Goal: Information Seeking & Learning: Learn about a topic

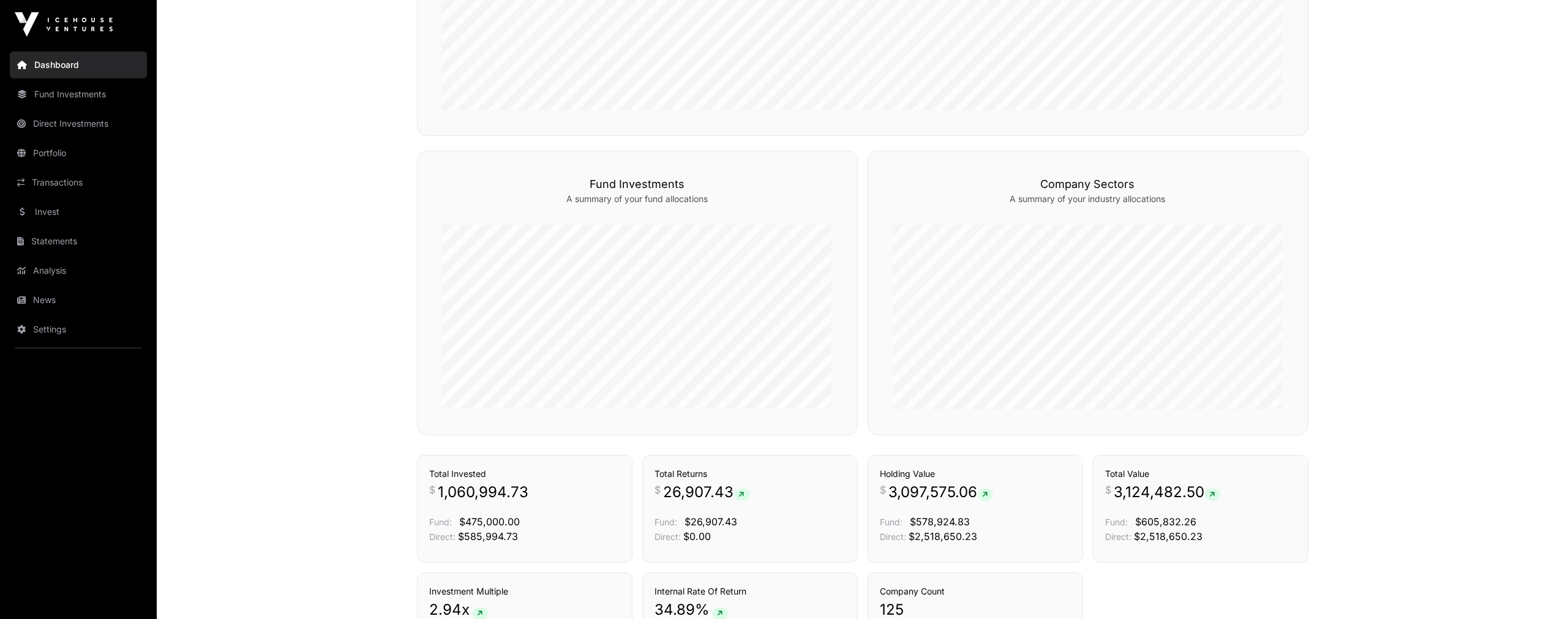
scroll to position [745, 0]
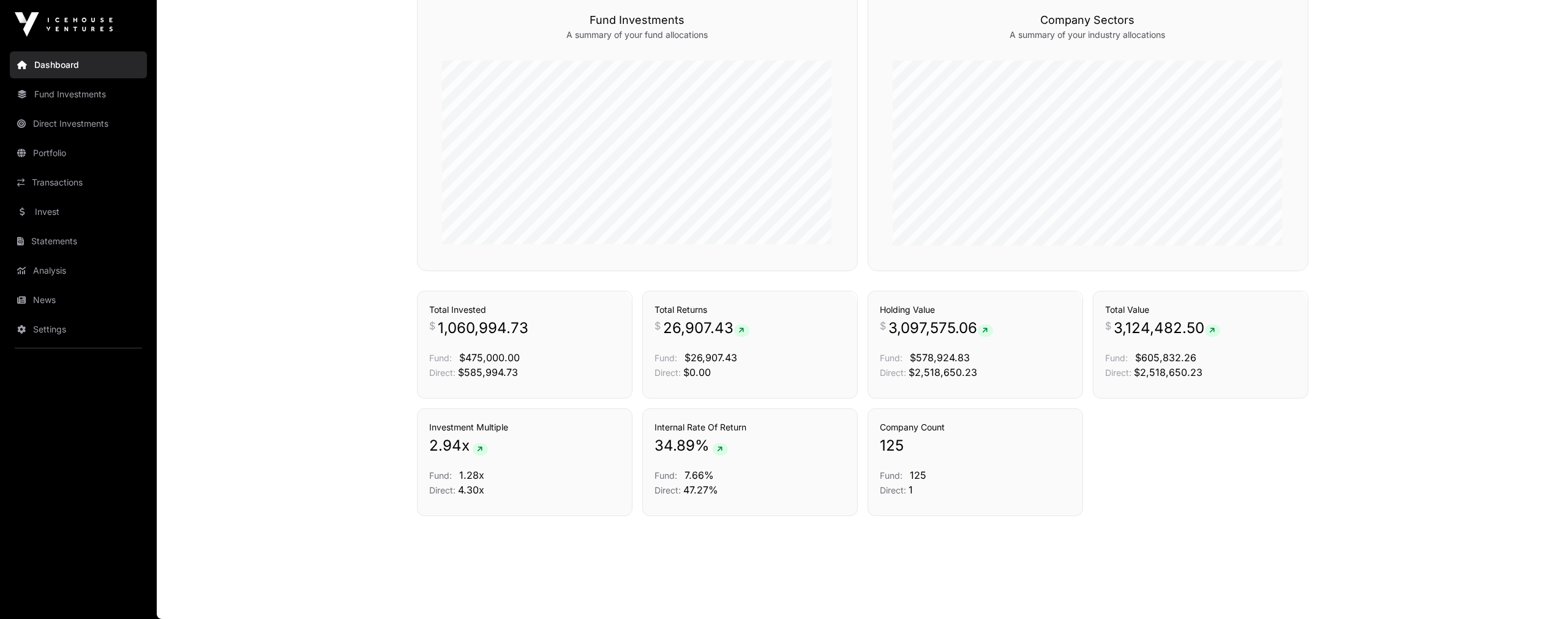
click at [68, 130] on link "Direct Investments" at bounding box center [78, 124] width 137 height 27
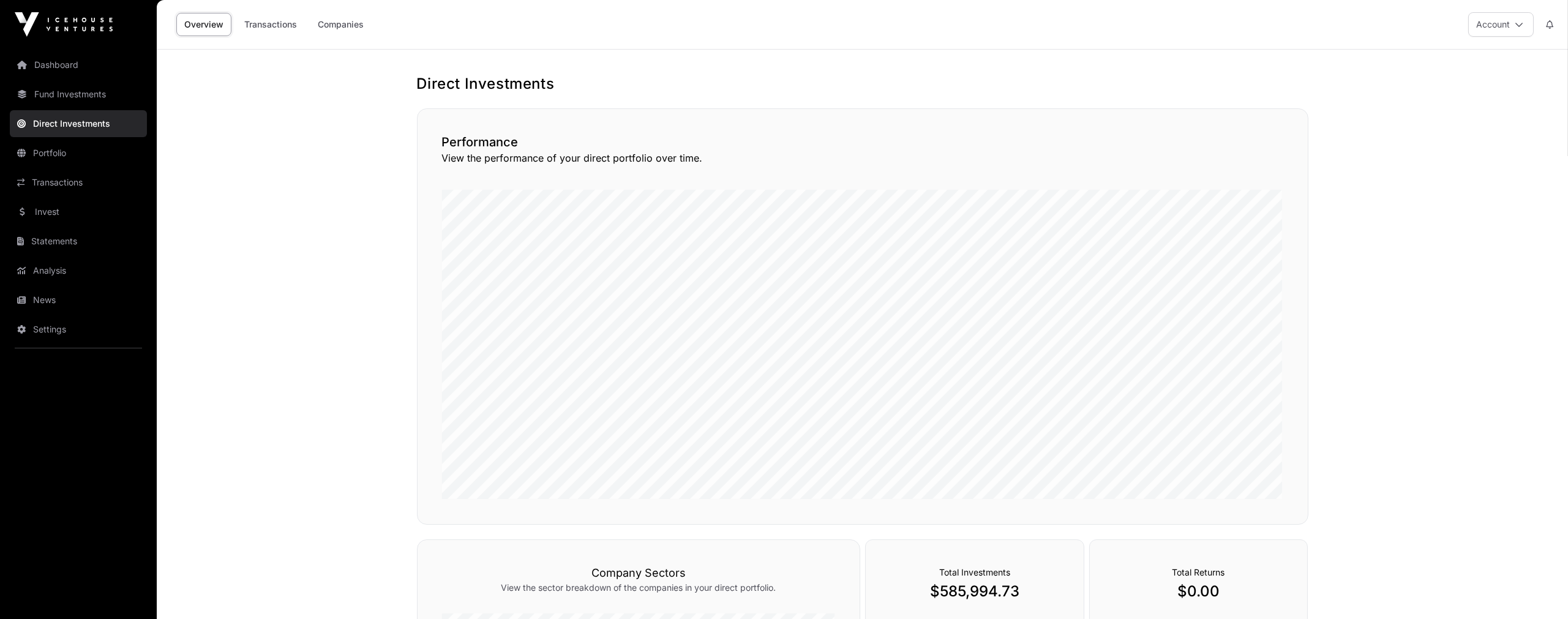
click at [74, 145] on link "Portfolio" at bounding box center [78, 153] width 137 height 27
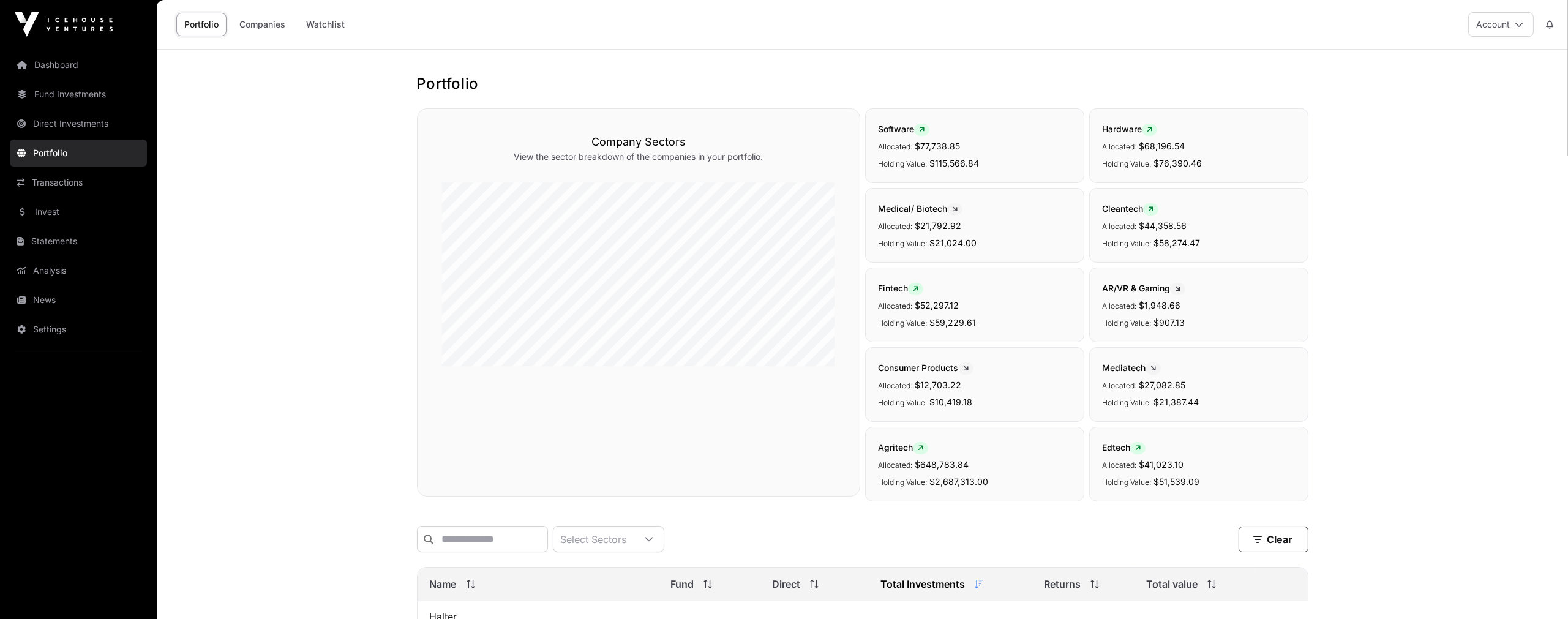
click at [1510, 34] on button "Account" at bounding box center [1500, 24] width 65 height 25
click at [44, 181] on link "Transactions" at bounding box center [78, 183] width 137 height 27
click at [56, 269] on link "Analysis" at bounding box center [78, 271] width 137 height 27
click at [62, 296] on link "News" at bounding box center [78, 300] width 137 height 27
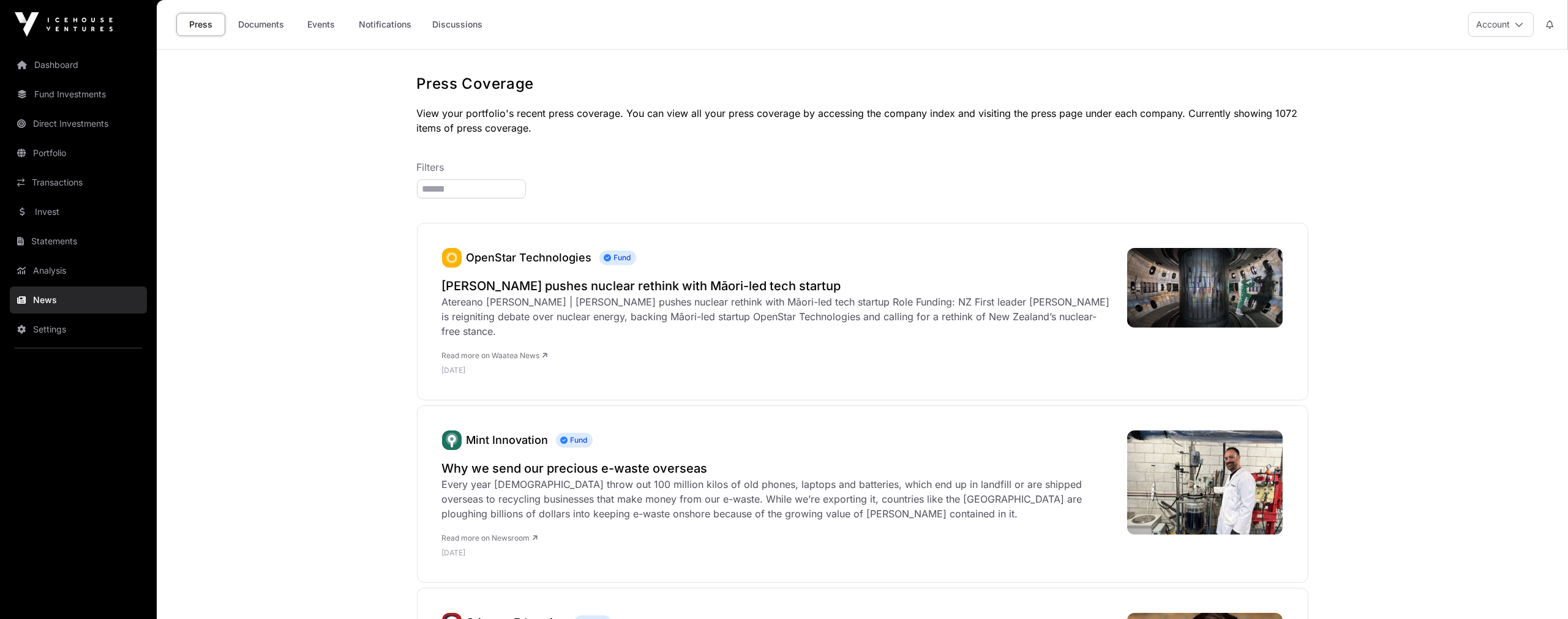
click at [71, 241] on link "Statements" at bounding box center [78, 241] width 137 height 27
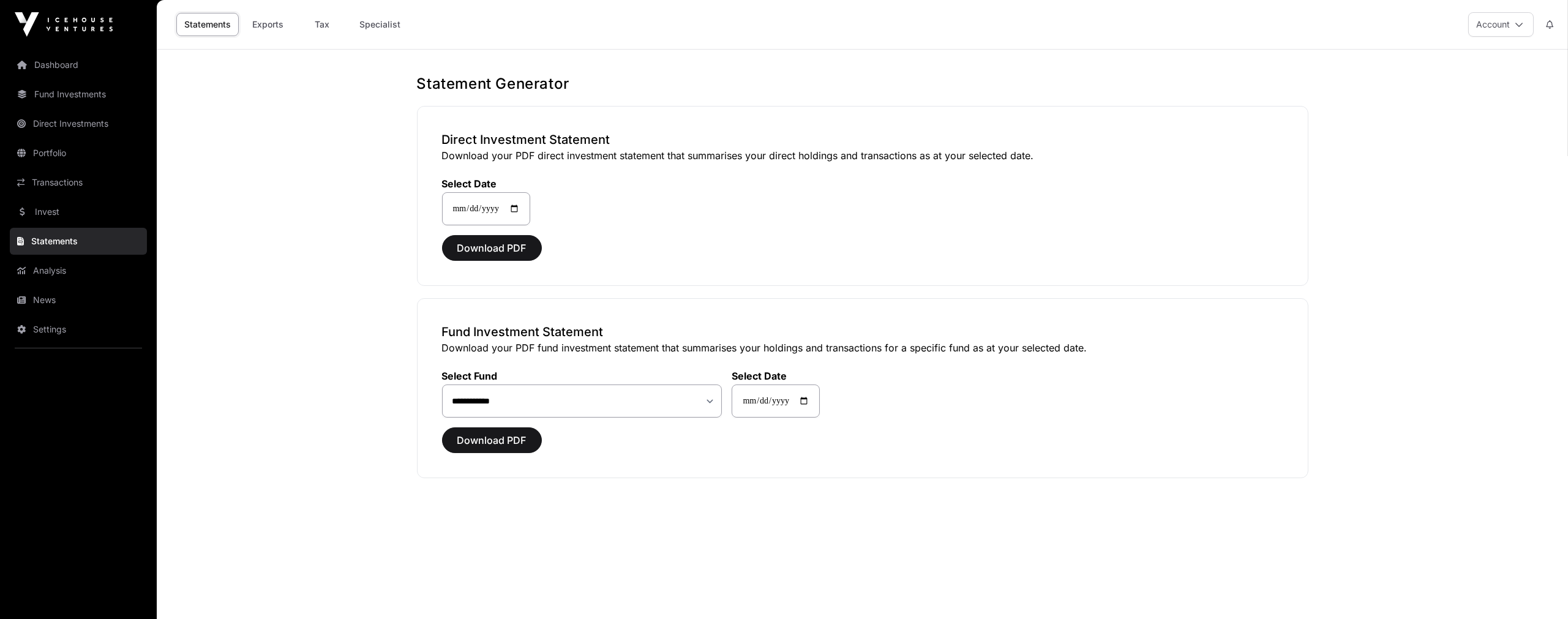
click at [54, 213] on link "Invest" at bounding box center [78, 212] width 137 height 27
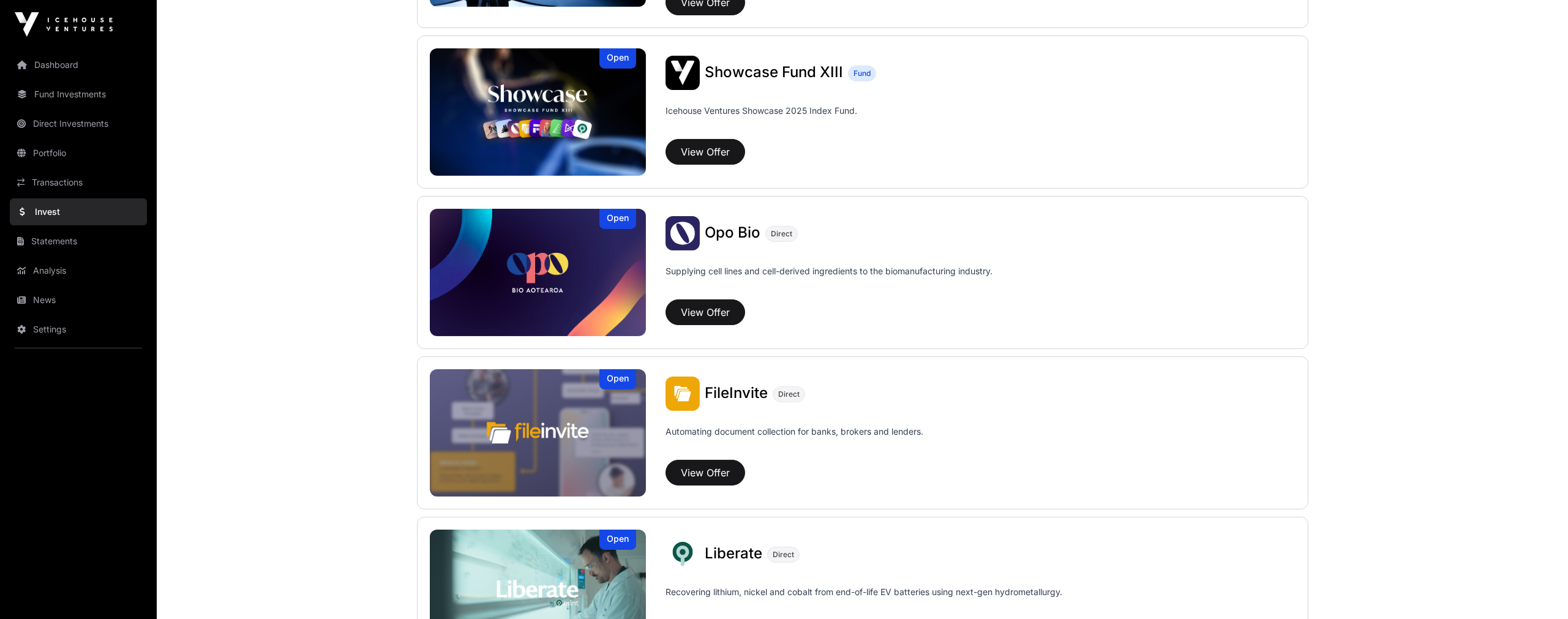
scroll to position [476, 0]
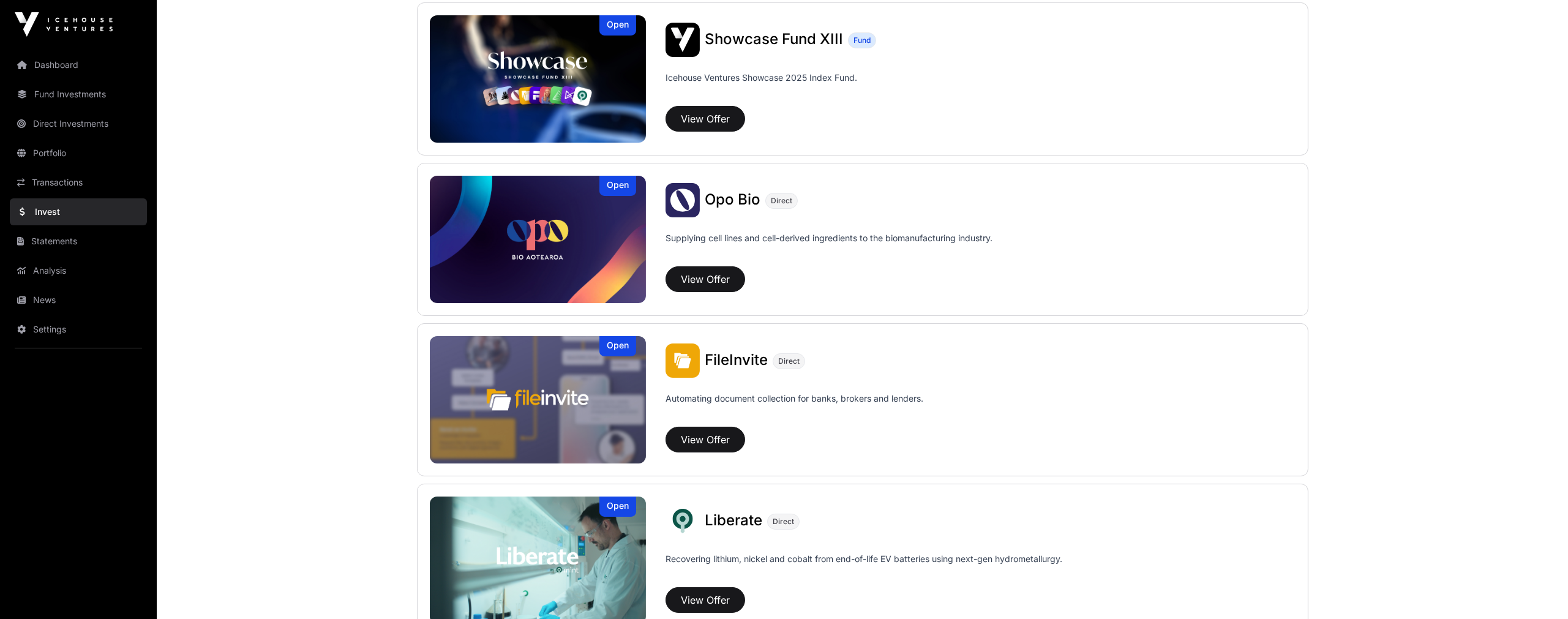
click at [784, 238] on p "Supplying cell lines and cell-derived ingredients to the biomanufacturing indus…" at bounding box center [828, 238] width 327 height 12
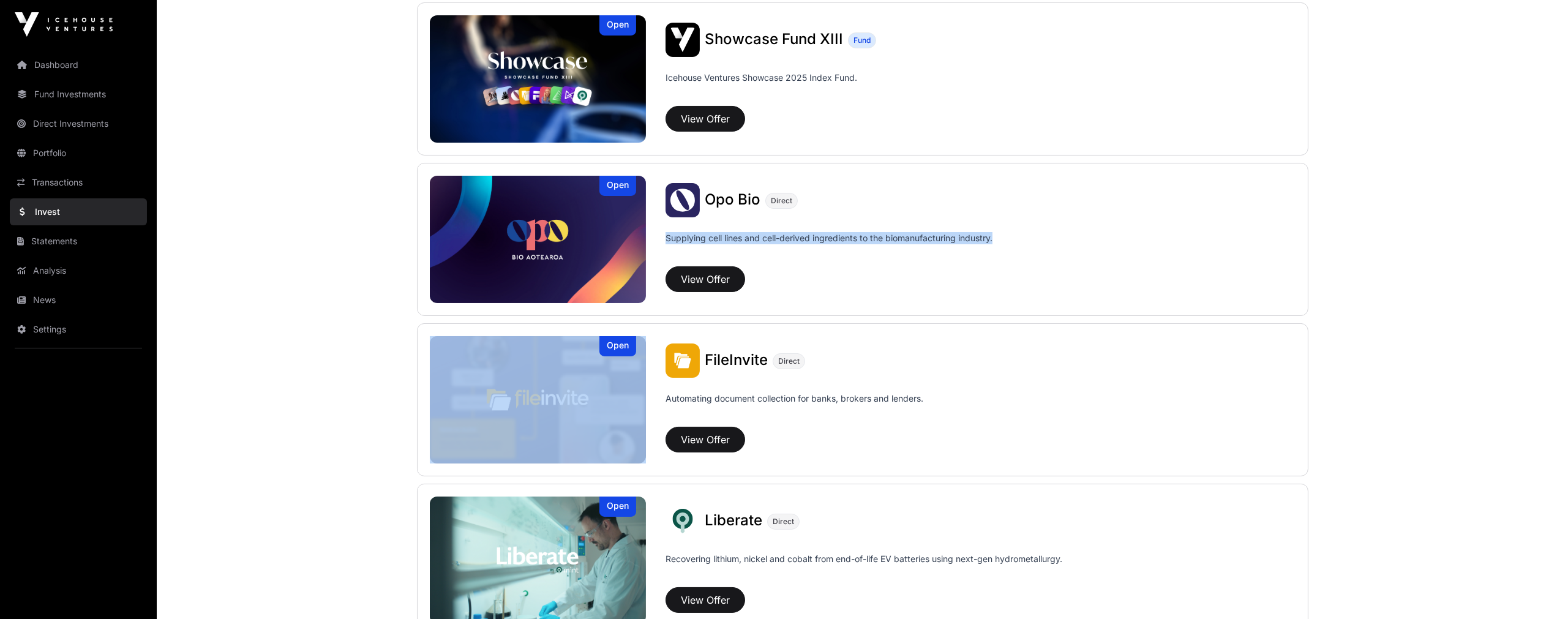
click at [784, 238] on p "Supplying cell lines and cell-derived ingredients to the biomanufacturing indus…" at bounding box center [828, 238] width 327 height 12
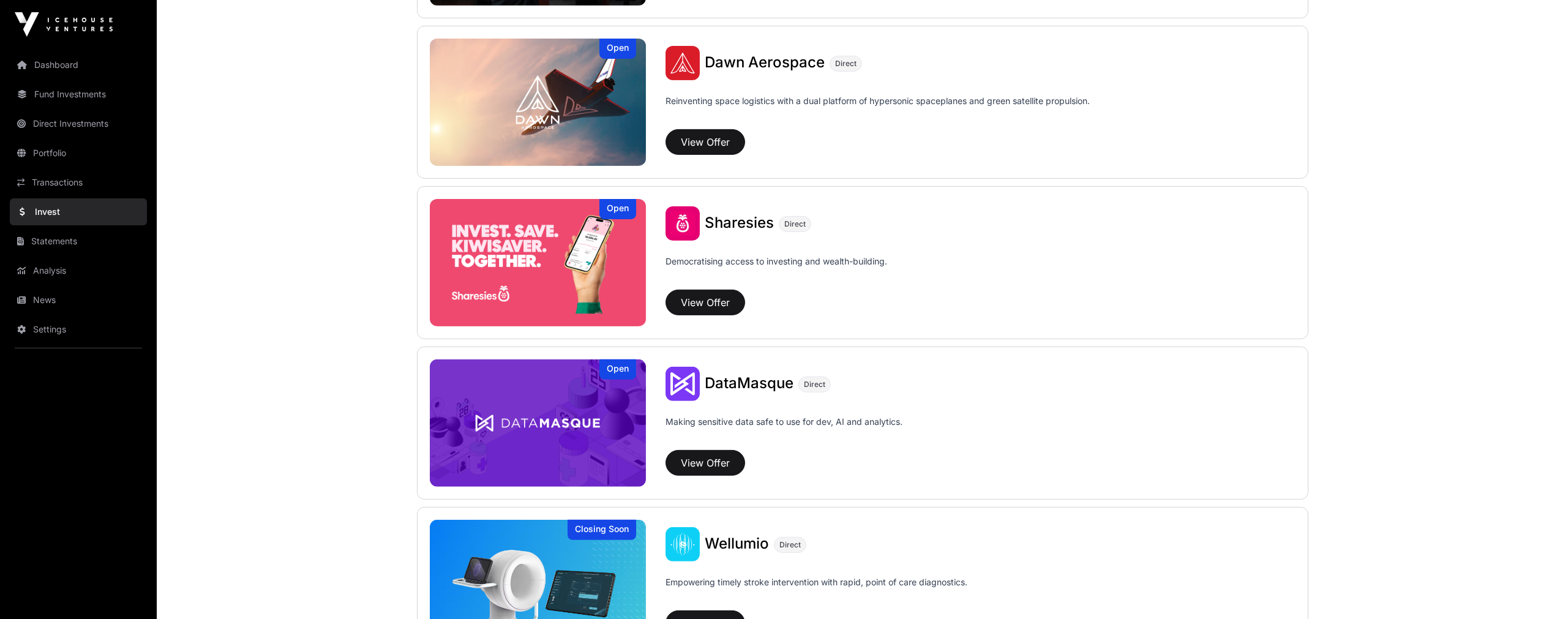
scroll to position [1493, 0]
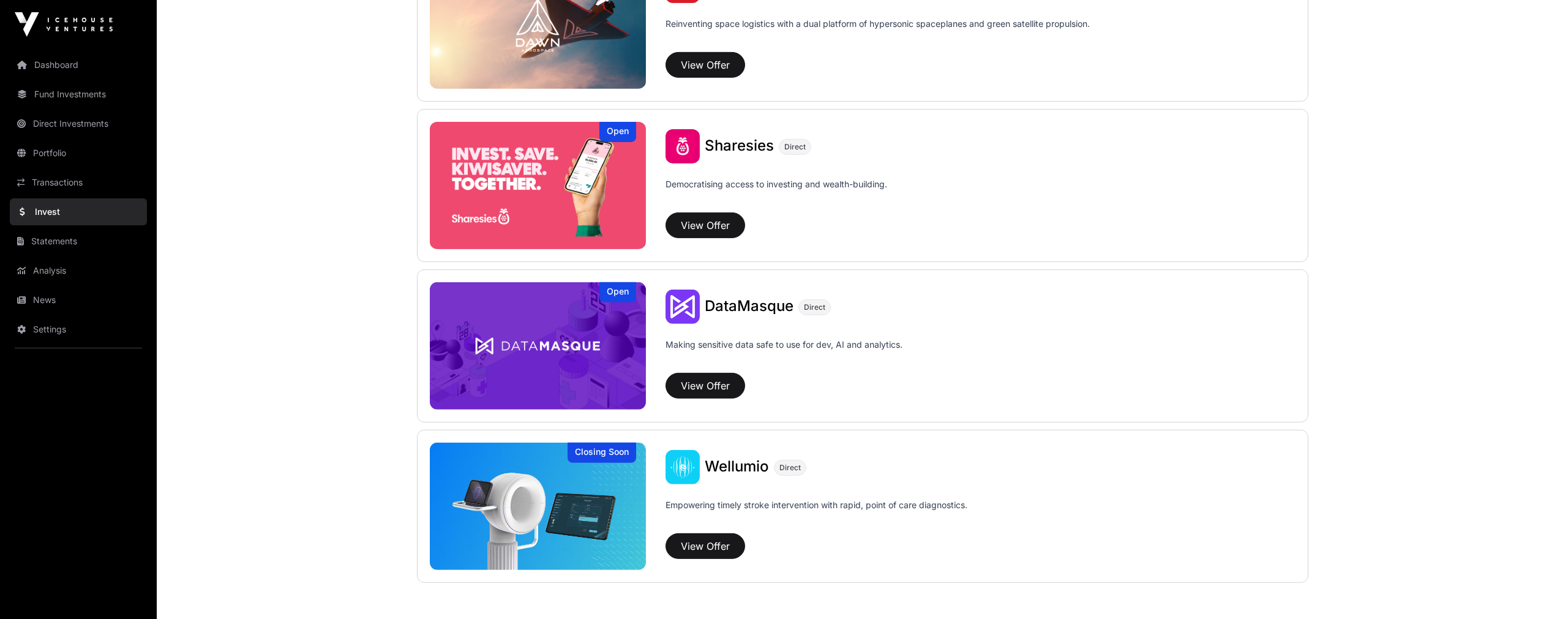
click at [525, 349] on img at bounding box center [538, 345] width 216 height 127
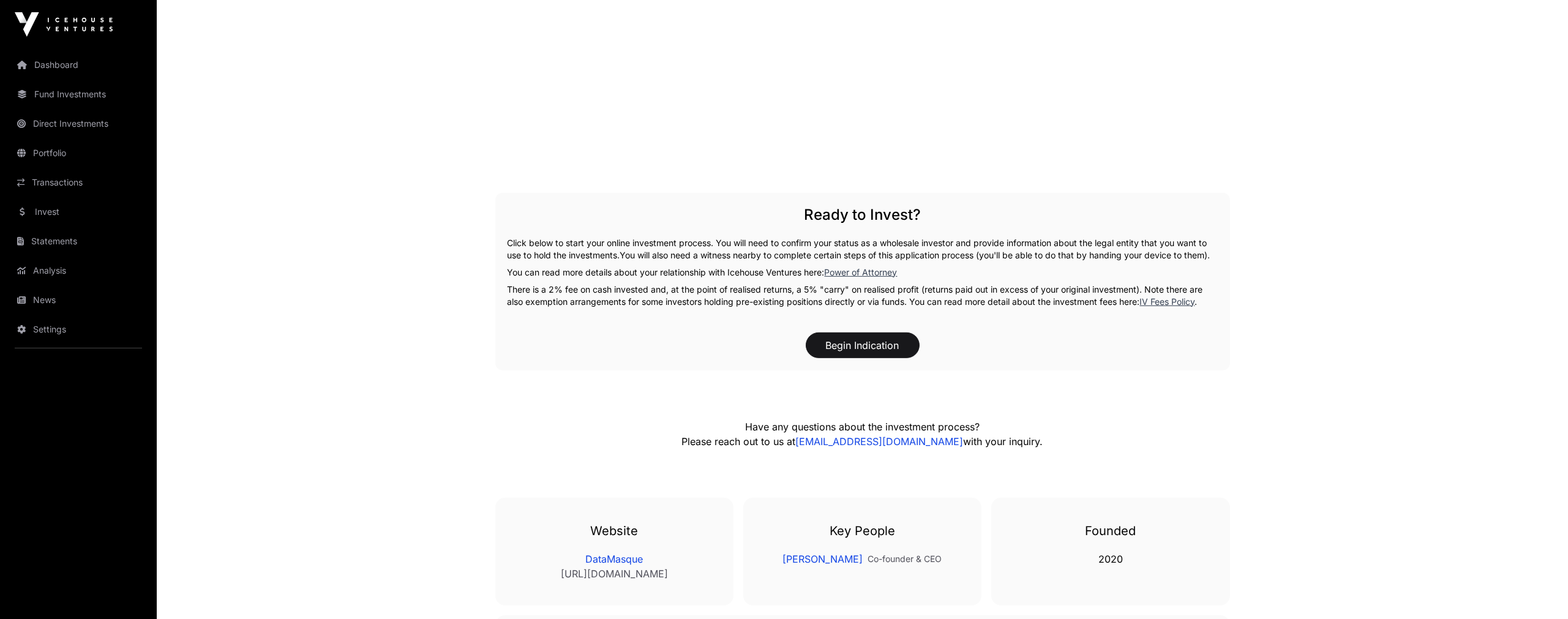
scroll to position [2177, 0]
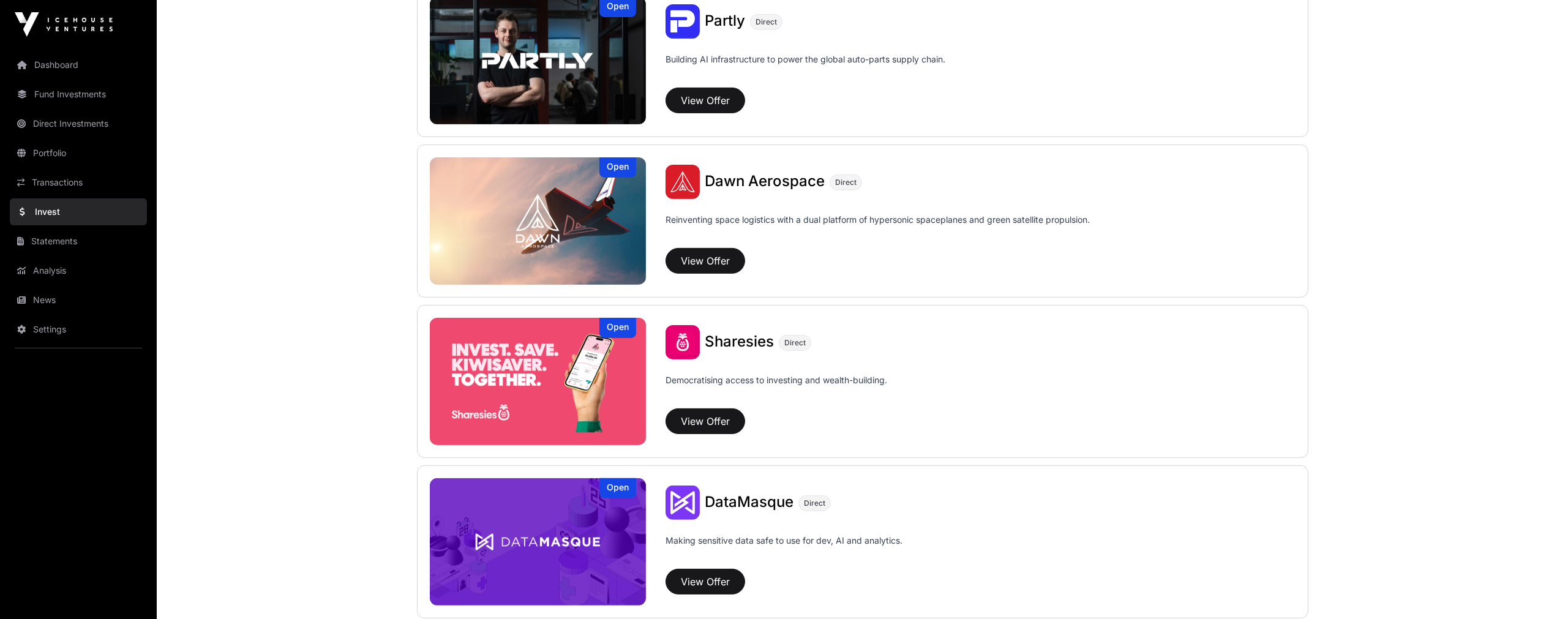
scroll to position [1289, 0]
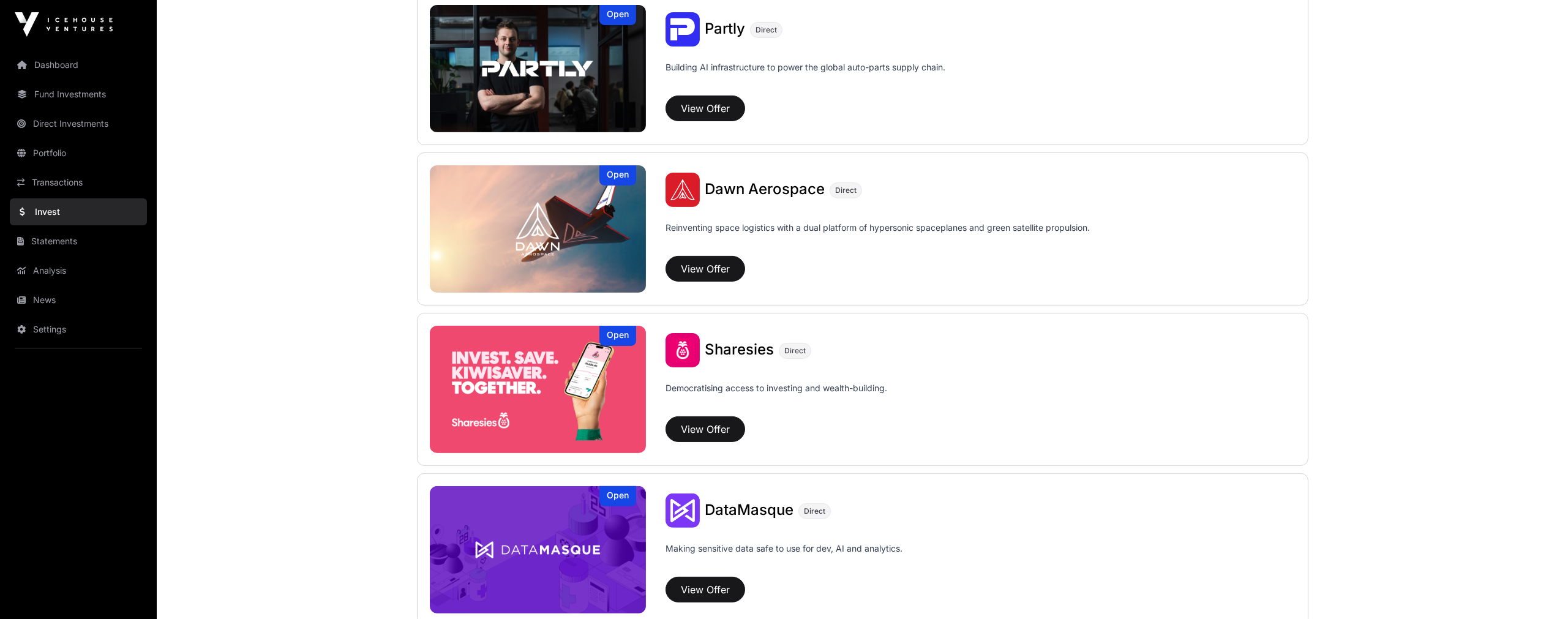
click at [580, 375] on img at bounding box center [538, 389] width 216 height 127
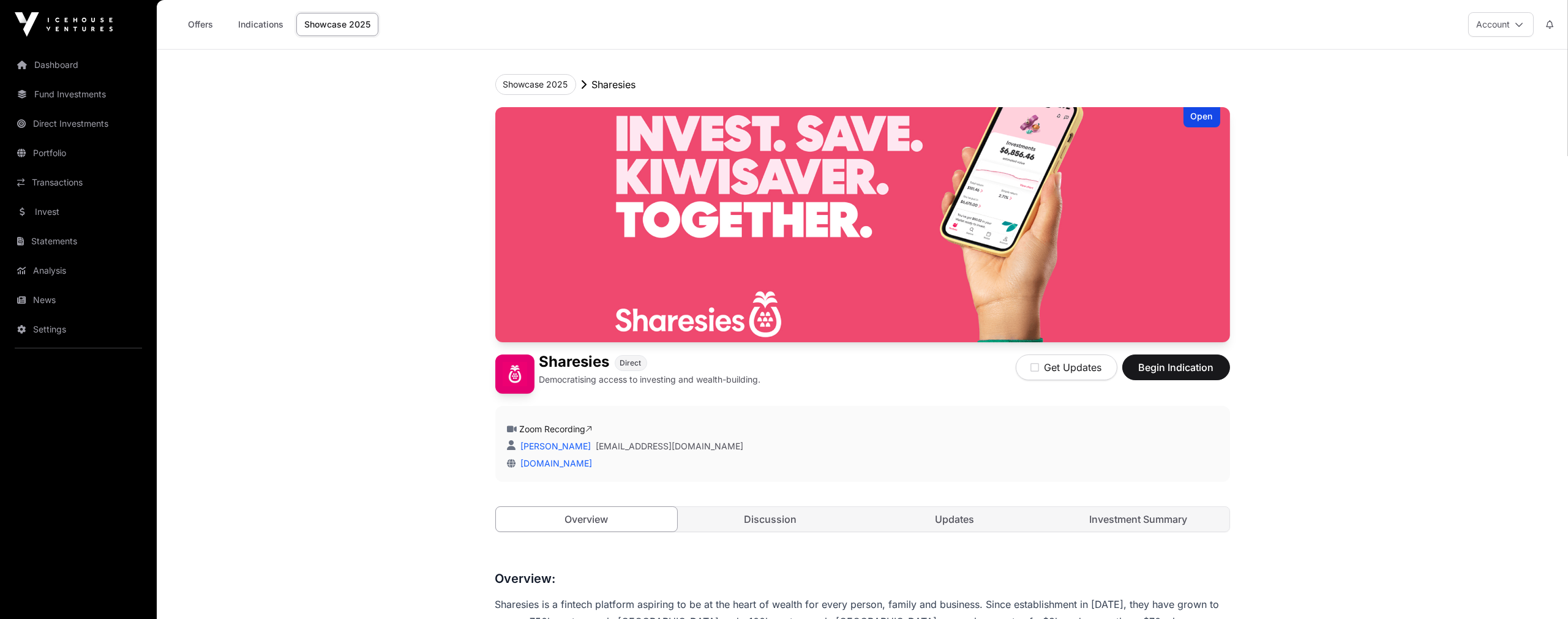
click at [1184, 255] on img at bounding box center [862, 225] width 734 height 235
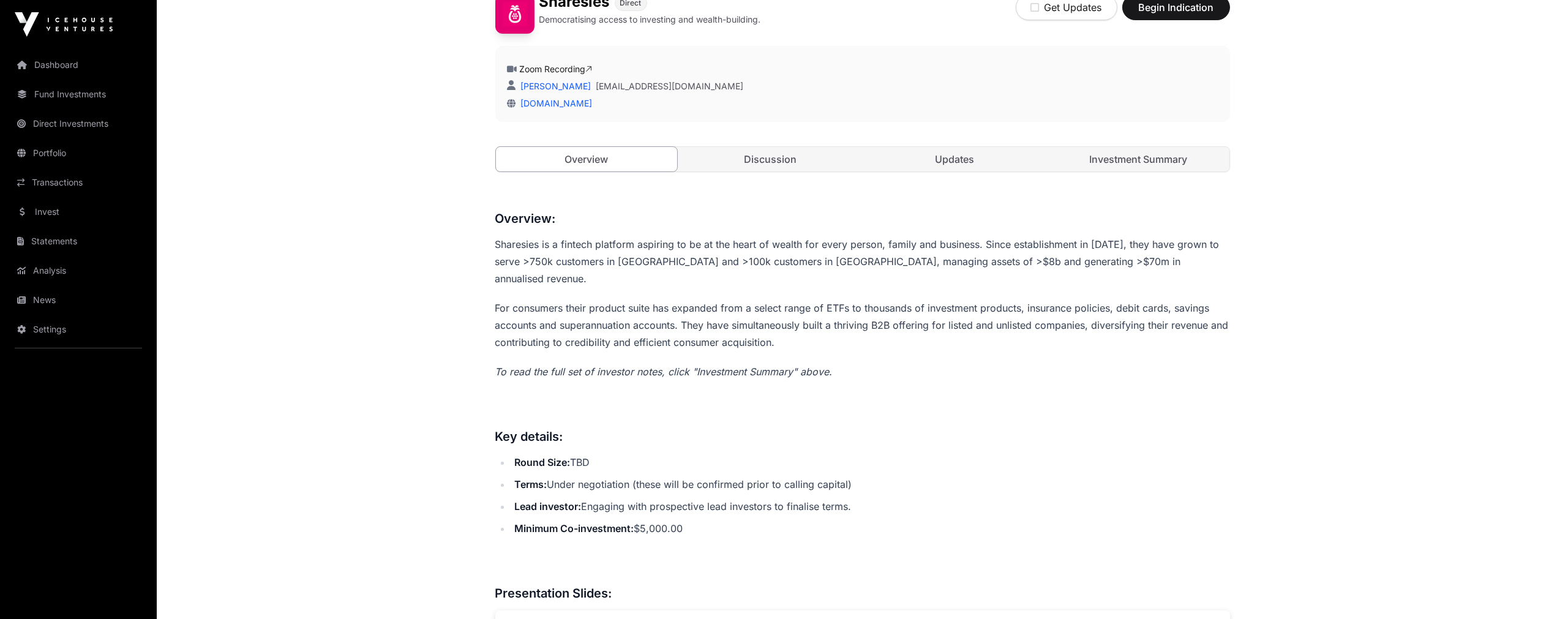
scroll to position [340, 0]
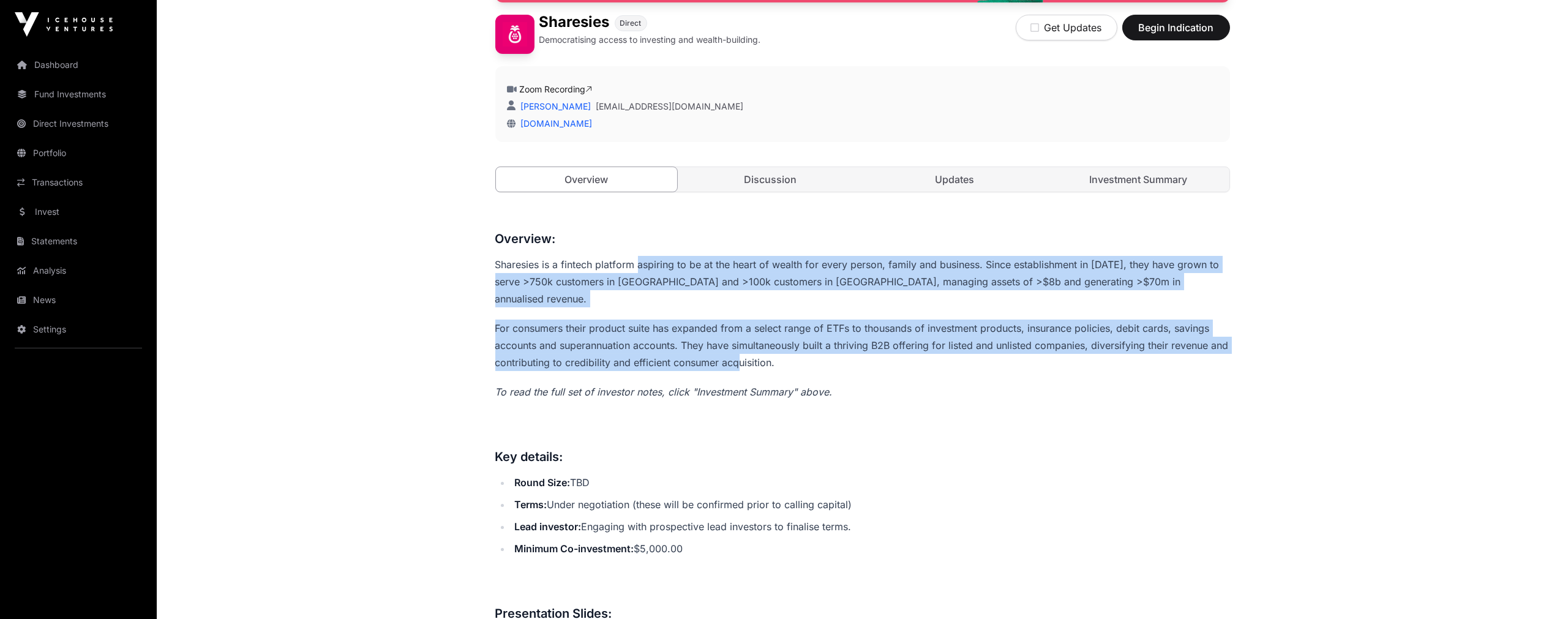
drag, startPoint x: 638, startPoint y: 259, endPoint x: 761, endPoint y: 344, distance: 149.5
click at [761, 344] on p "For consumers their product suite has expanded from a select range of ETFs to t…" at bounding box center [862, 345] width 734 height 51
click at [1109, 180] on link "Investment Summary" at bounding box center [1139, 179] width 182 height 25
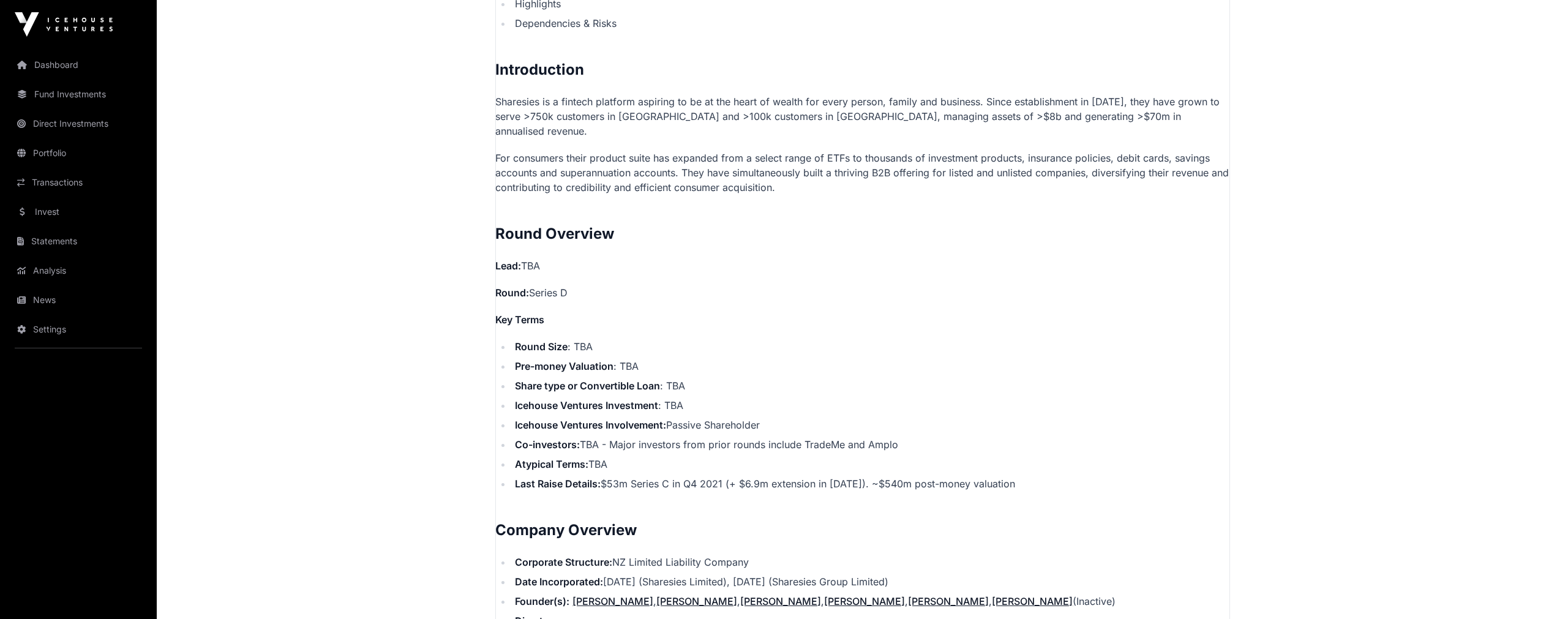
scroll to position [953, 0]
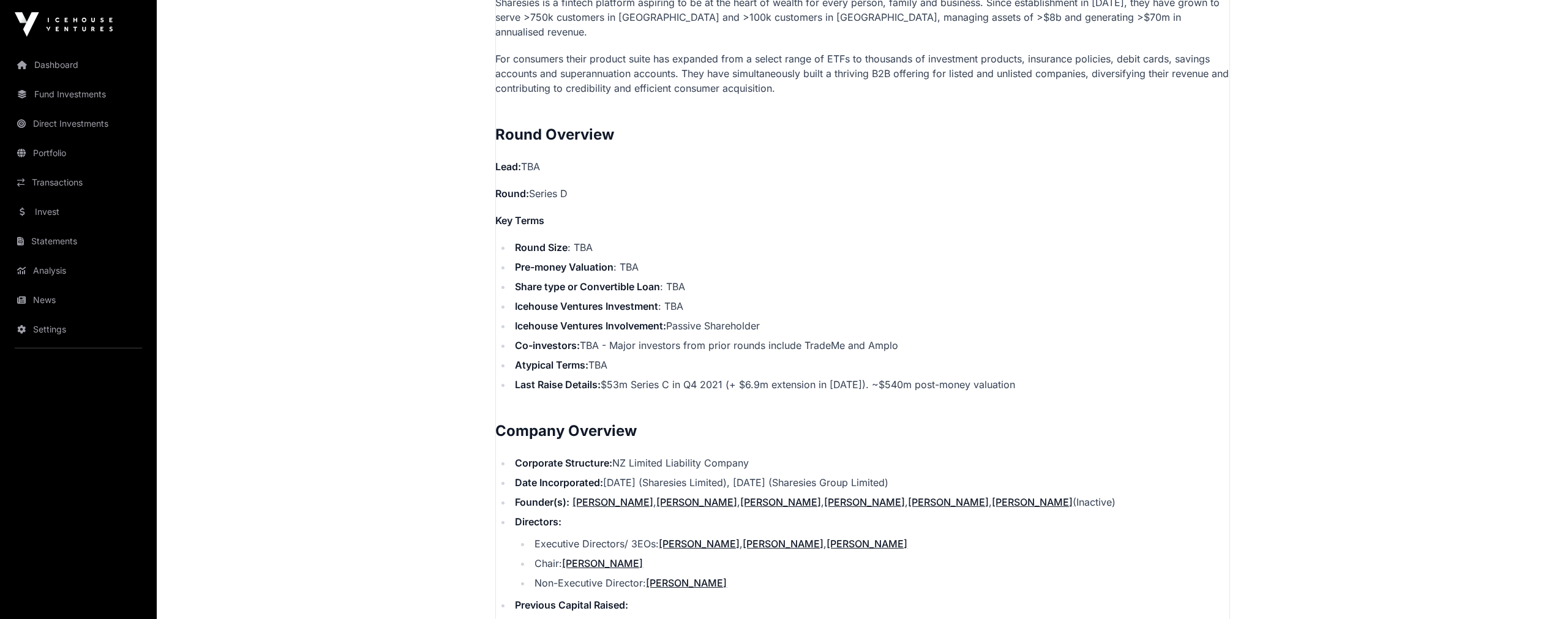
scroll to position [340, 0]
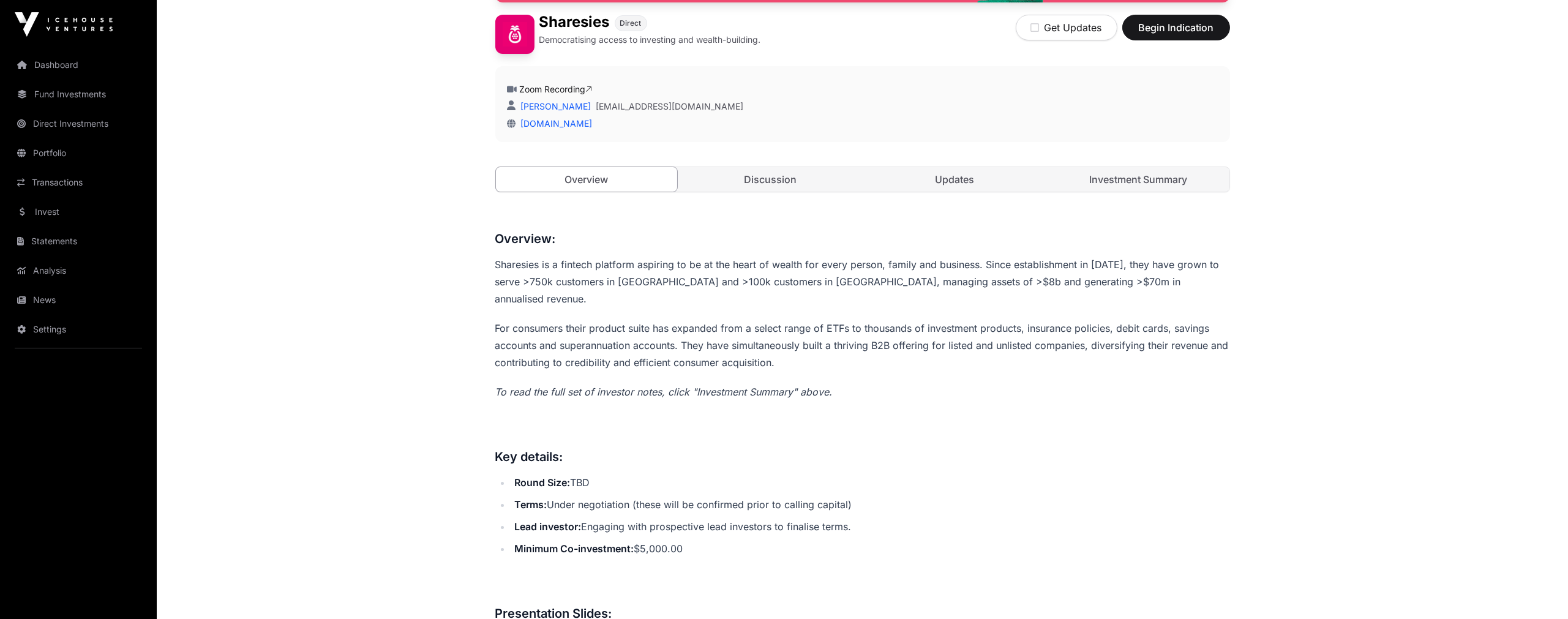
scroll to position [1289, 0]
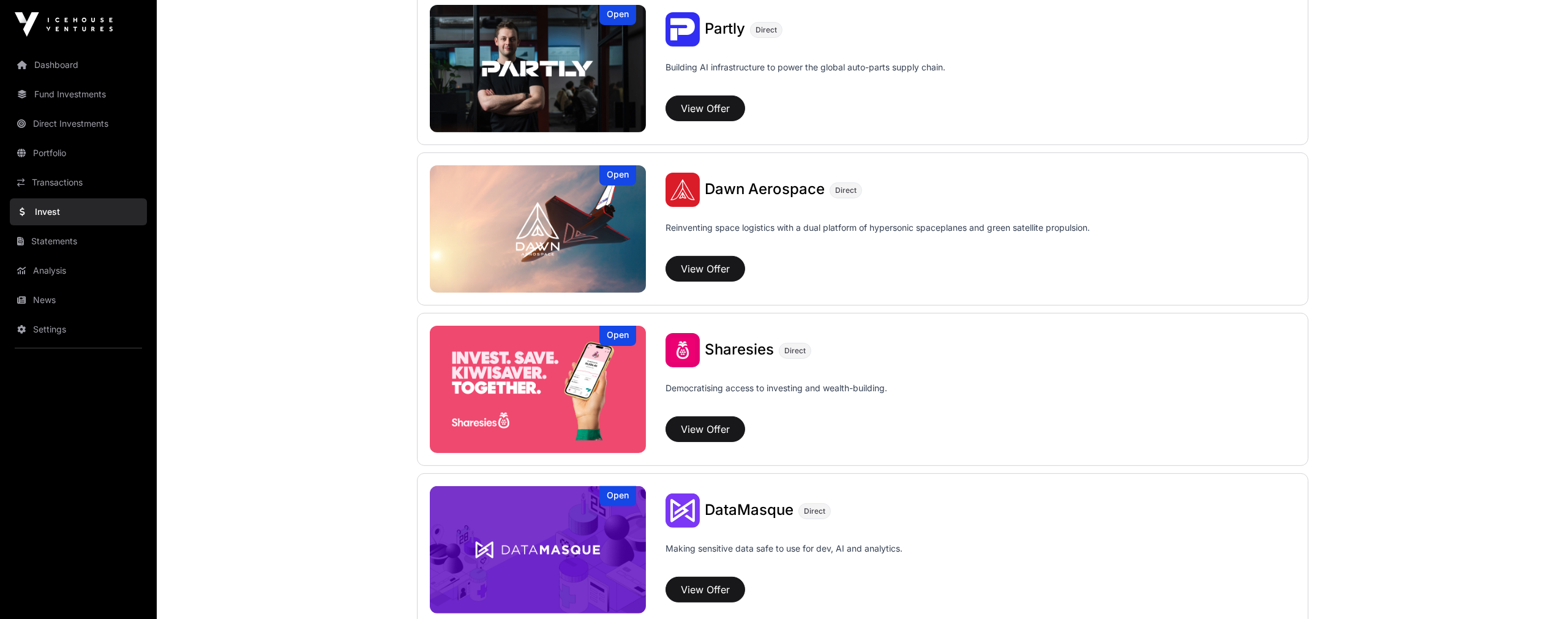
click at [584, 223] on img at bounding box center [538, 229] width 216 height 127
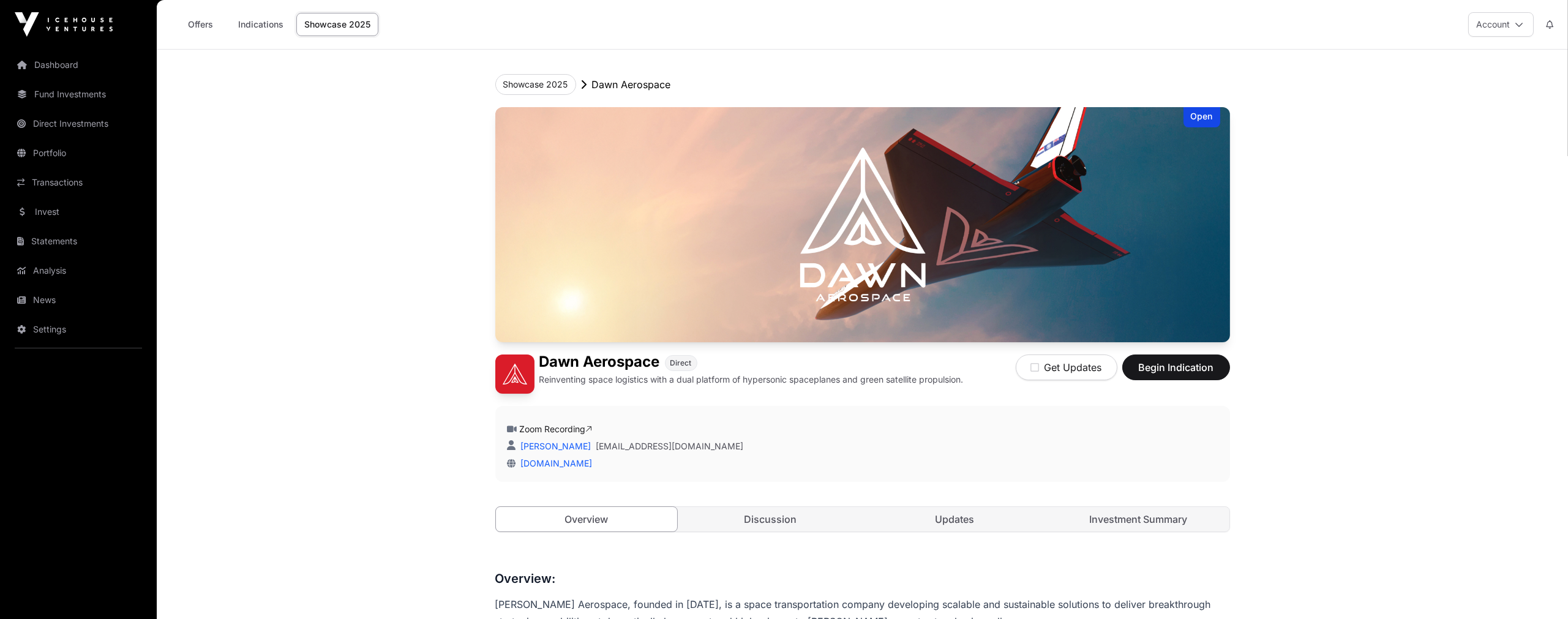
click at [1196, 251] on img at bounding box center [862, 225] width 734 height 235
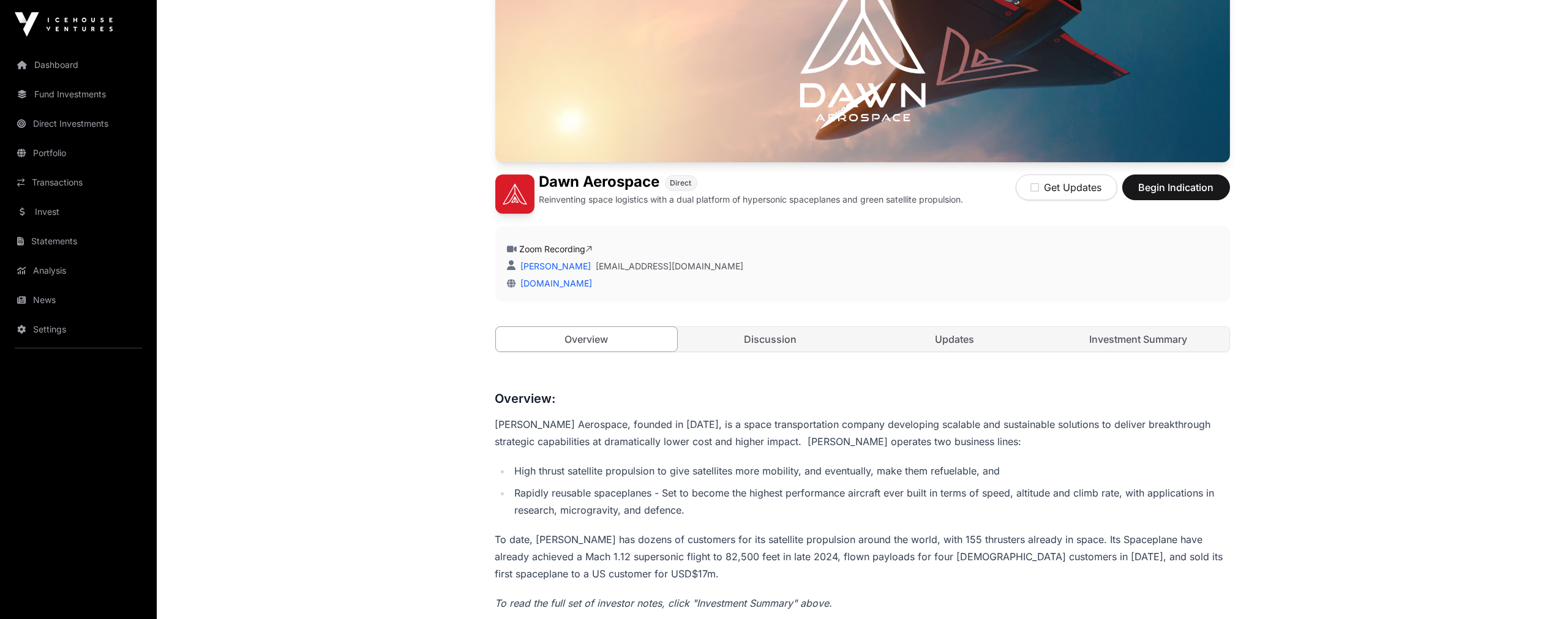
scroll to position [204, 0]
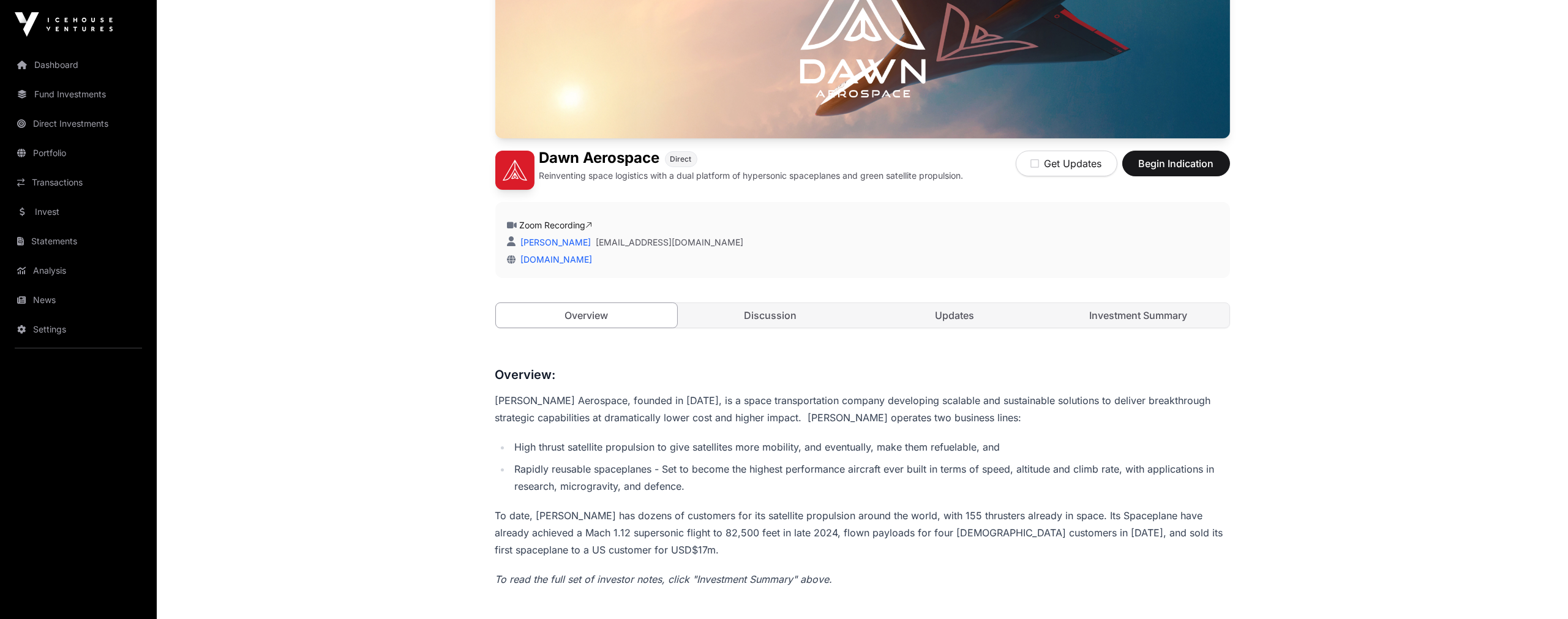
click at [1106, 314] on link "Investment Summary" at bounding box center [1139, 315] width 182 height 25
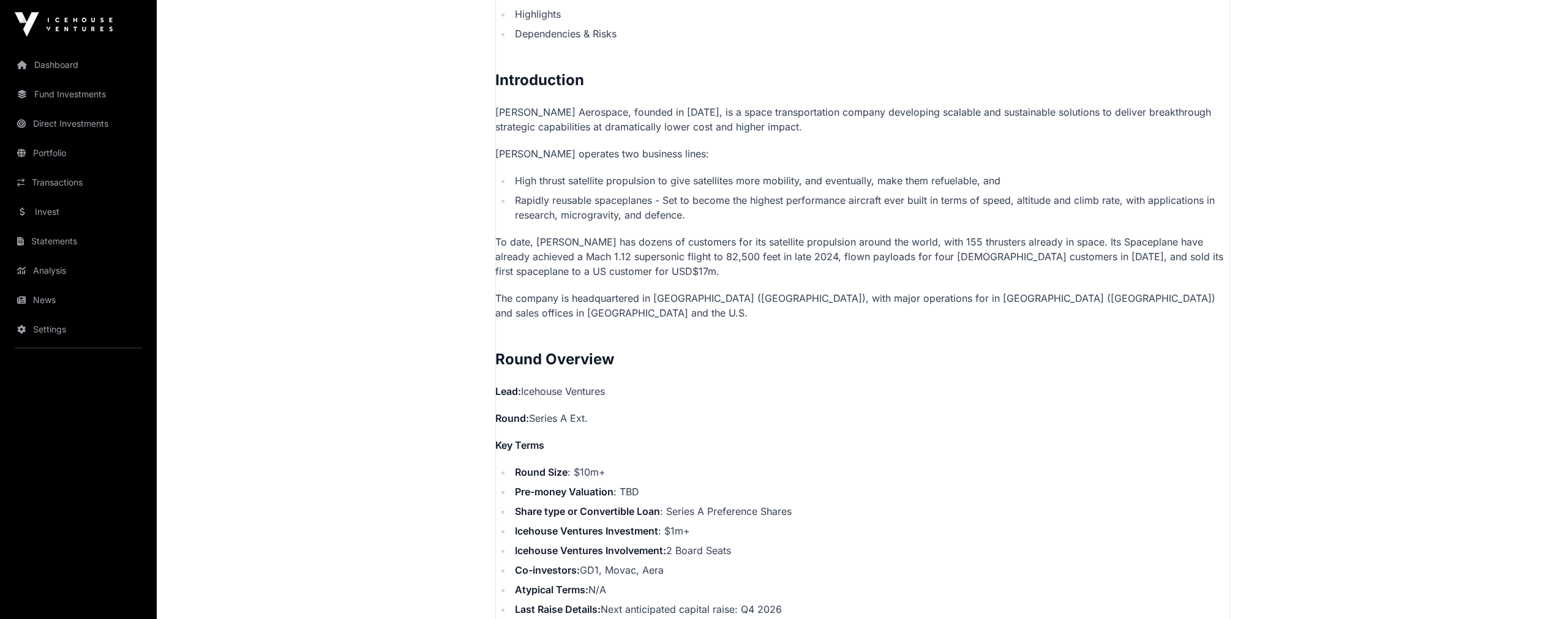
scroll to position [953, 0]
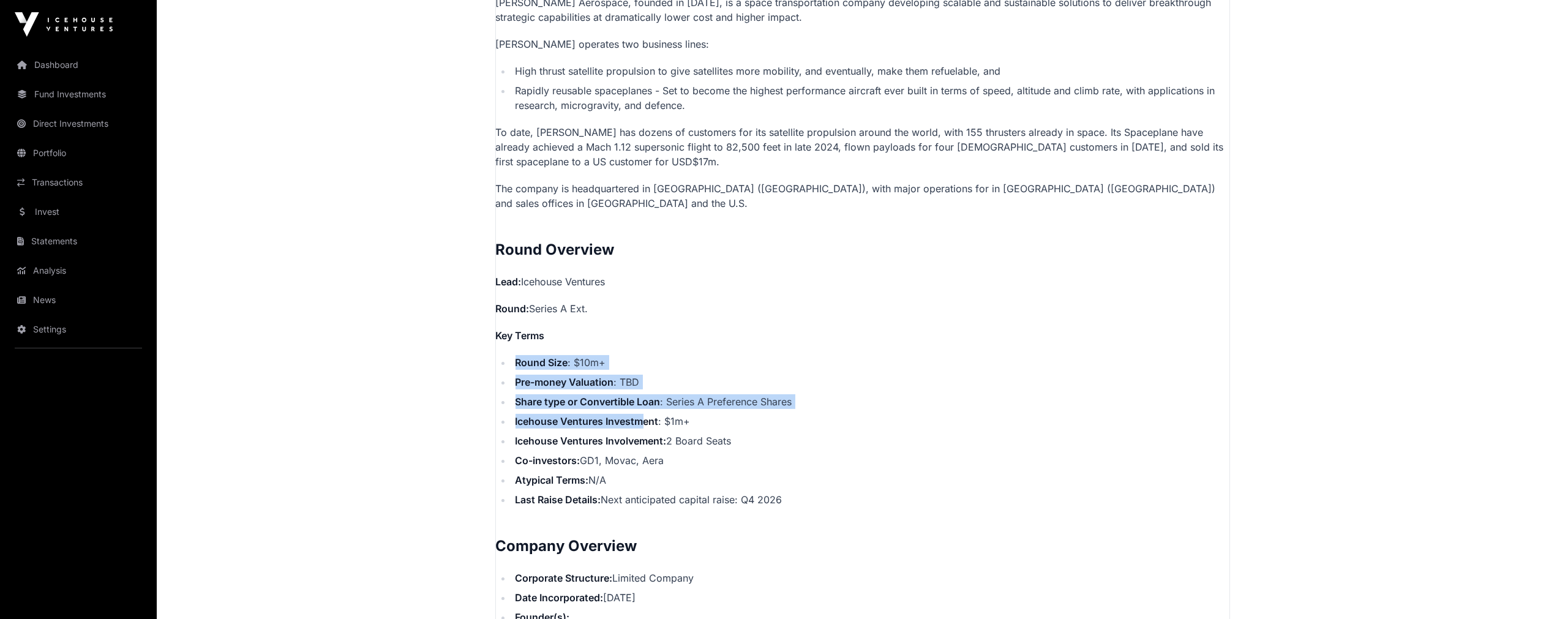
drag, startPoint x: 515, startPoint y: 347, endPoint x: 642, endPoint y: 406, distance: 140.0
click at [642, 406] on ul "Round Size : $10m+ Pre-money Valuation : TBD Share type or Convertible Loan : S…" at bounding box center [863, 431] width 734 height 152
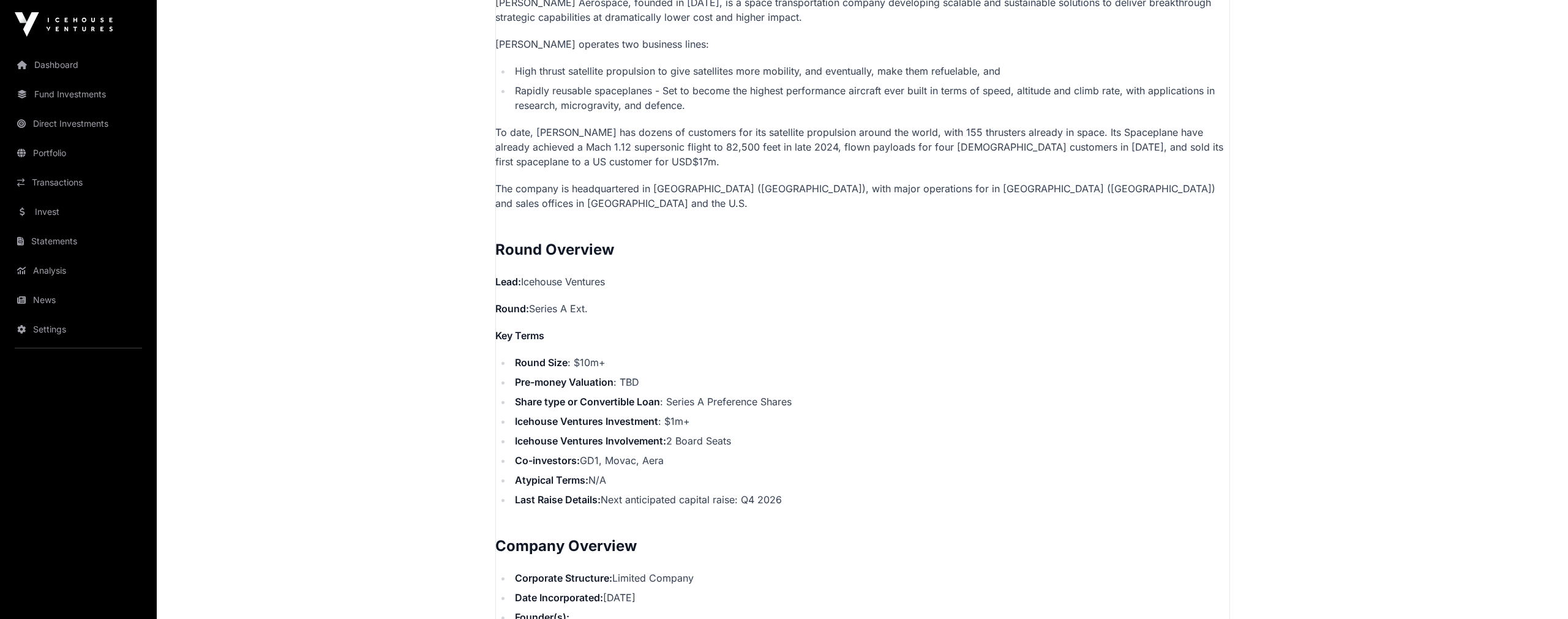
click at [606, 454] on li "Co-investors: GD1, Movac, Aera" at bounding box center [870, 461] width 718 height 15
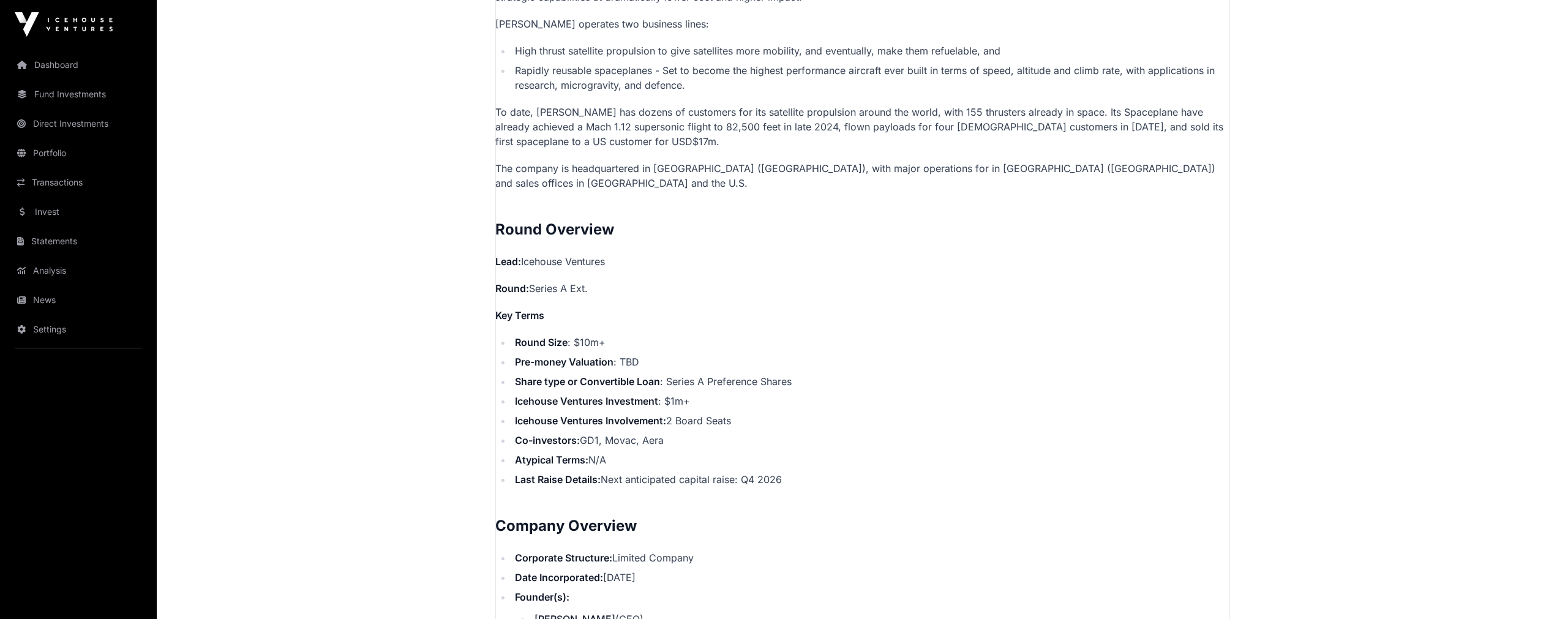
scroll to position [1088, 0]
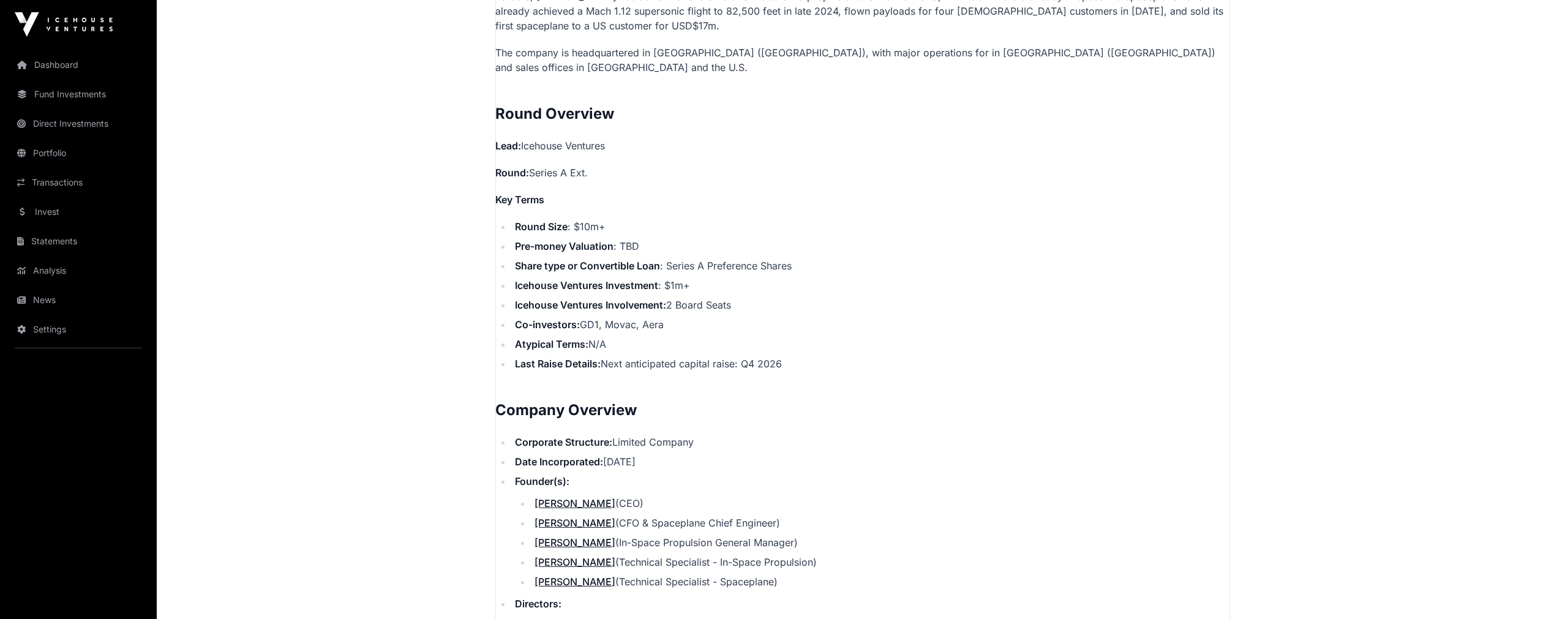
drag, startPoint x: 554, startPoint y: 247, endPoint x: 639, endPoint y: 319, distance: 111.4
click at [639, 319] on ul "Round Size : $10m+ Pre-money Valuation : TBD Share type or Convertible Loan : S…" at bounding box center [863, 296] width 734 height 152
click at [729, 337] on li "Atypical Terms: N/A" at bounding box center [870, 344] width 718 height 15
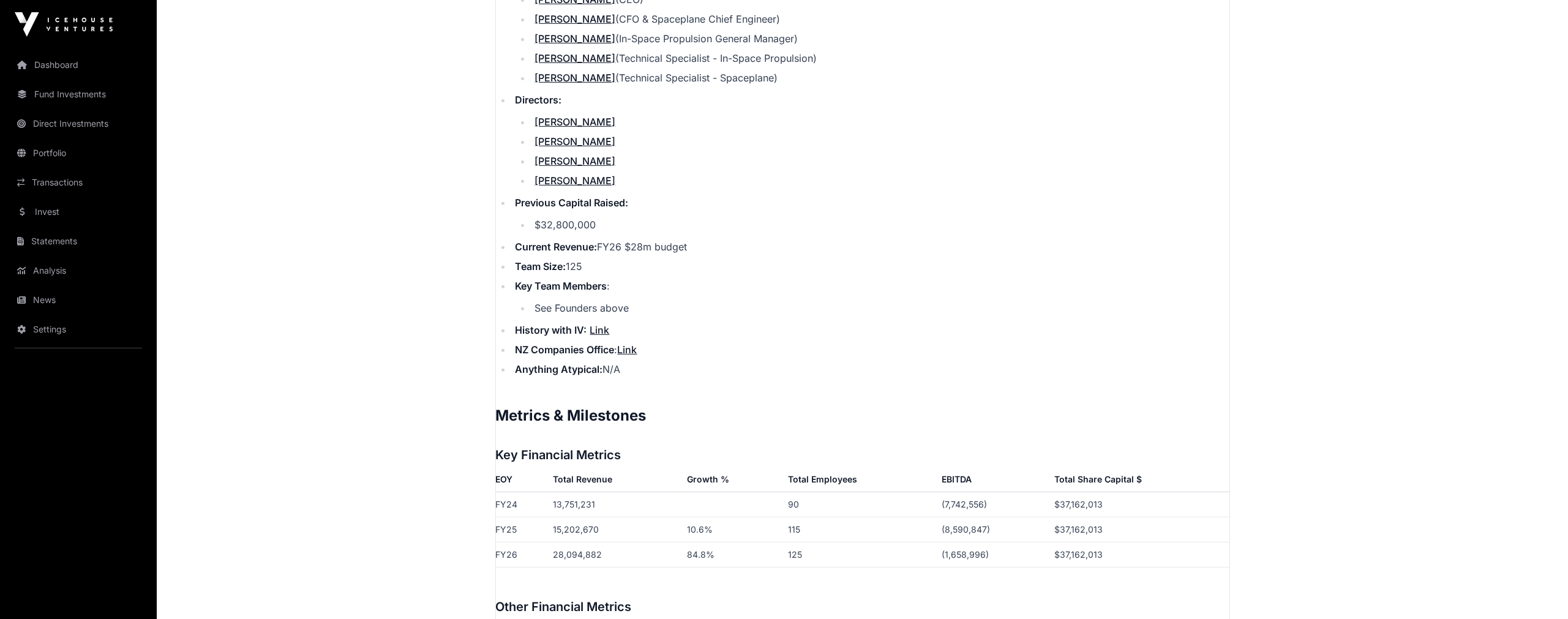
scroll to position [1701, 0]
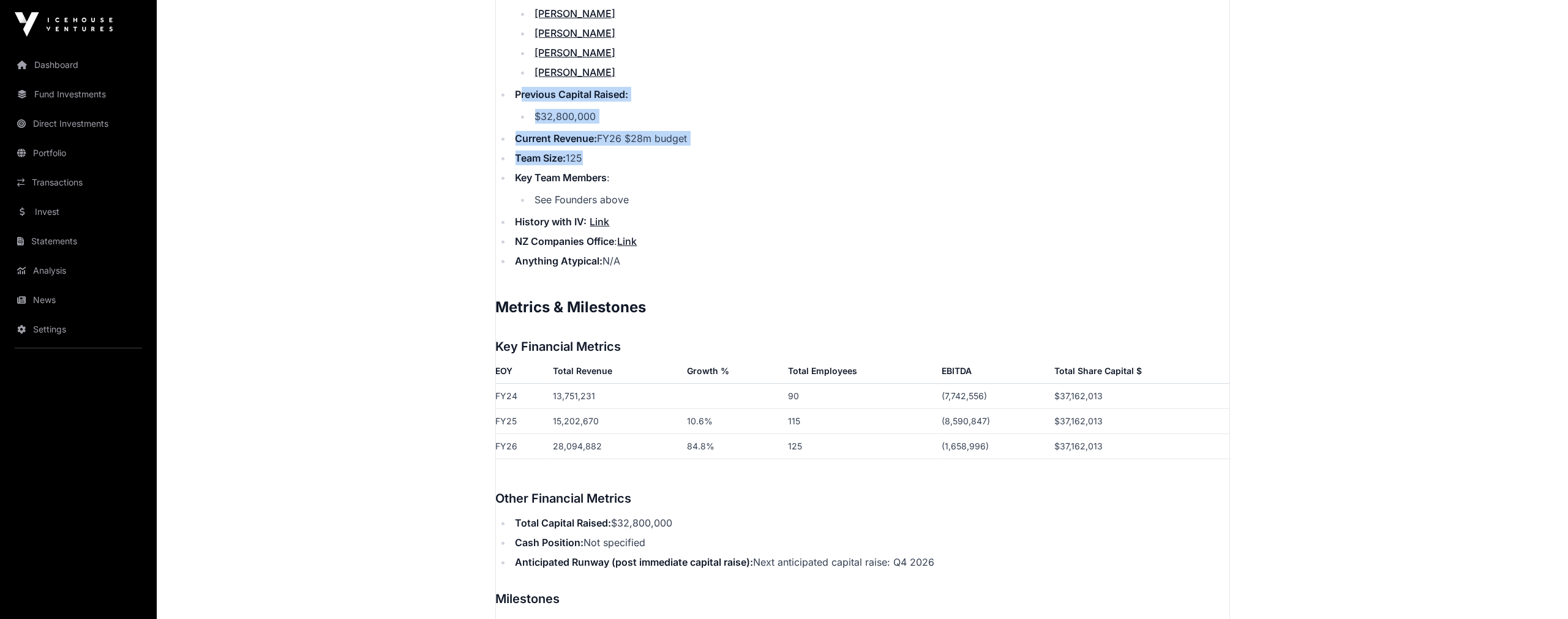
drag, startPoint x: 519, startPoint y: 81, endPoint x: 577, endPoint y: 135, distance: 79.2
click at [577, 135] on ul "Corporate Structure: Limited Company Date Incorporated: [DATE] Founder(s): [PER…" at bounding box center [863, 45] width 734 height 446
click at [577, 150] on li "Team Size: 125" at bounding box center [870, 158] width 718 height 15
drag, startPoint x: 574, startPoint y: 146, endPoint x: 533, endPoint y: 77, distance: 80.3
click at [533, 77] on ul "Corporate Structure: Limited Company Date Incorporated: [DATE] Founder(s): [PER…" at bounding box center [863, 45] width 734 height 446
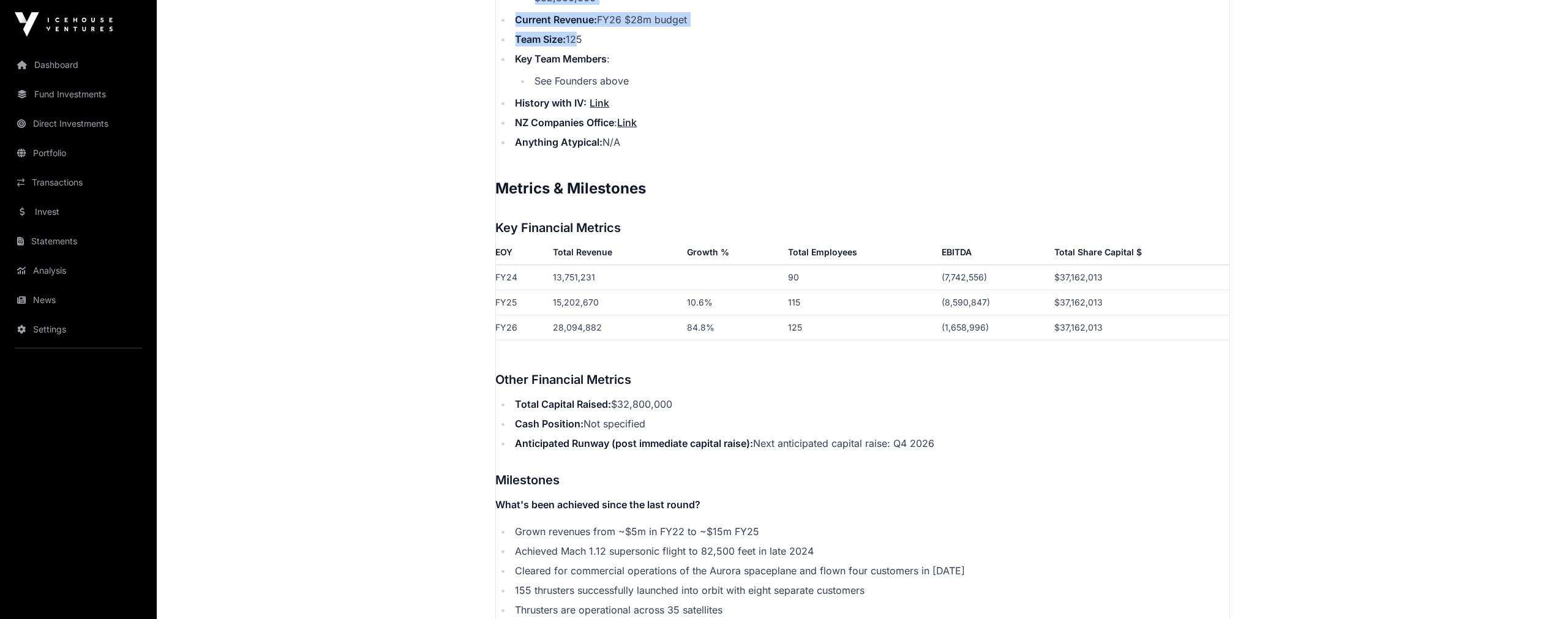
scroll to position [1837, 0]
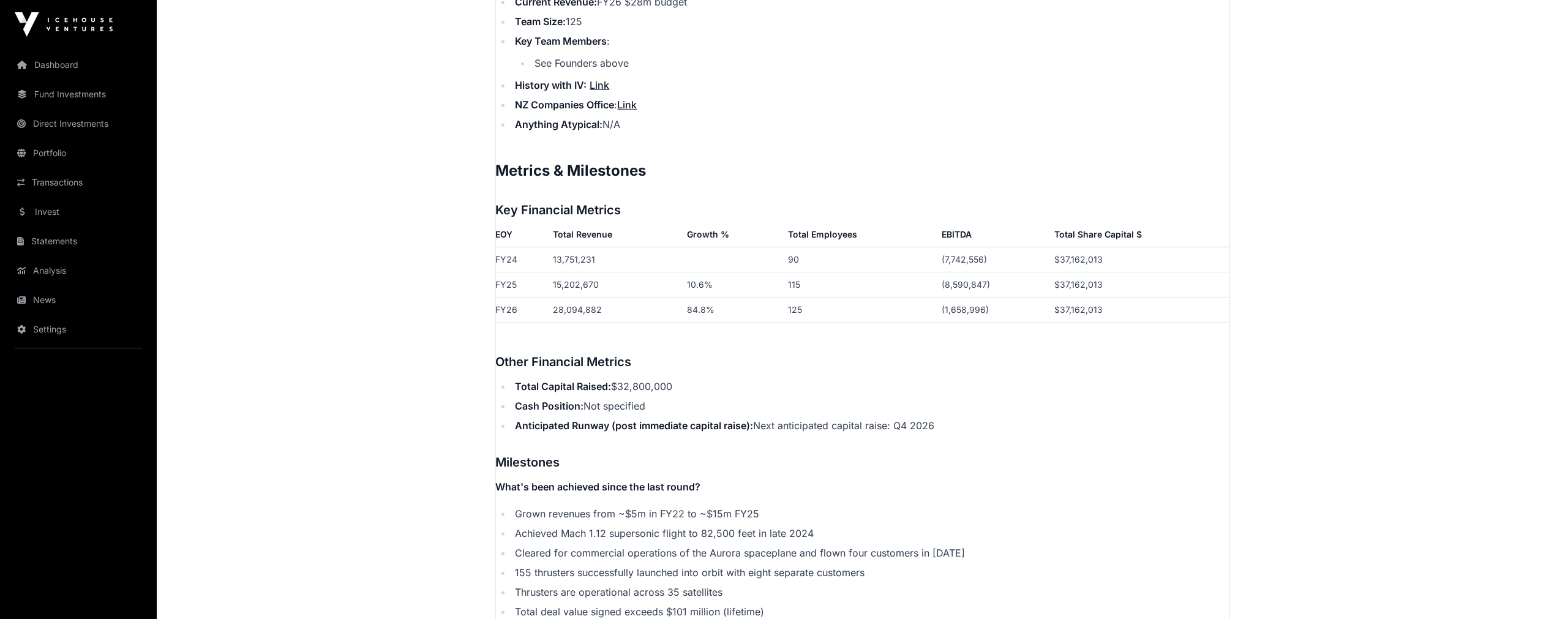
click at [876, 297] on td "125" at bounding box center [860, 309] width 153 height 25
click at [695, 297] on td "84.8%" at bounding box center [732, 309] width 101 height 25
click at [695, 297] on td "84.8%" at bounding box center [732, 309] width 101 height 25
click at [1082, 297] on td "$37,162,013" at bounding box center [1139, 309] width 180 height 25
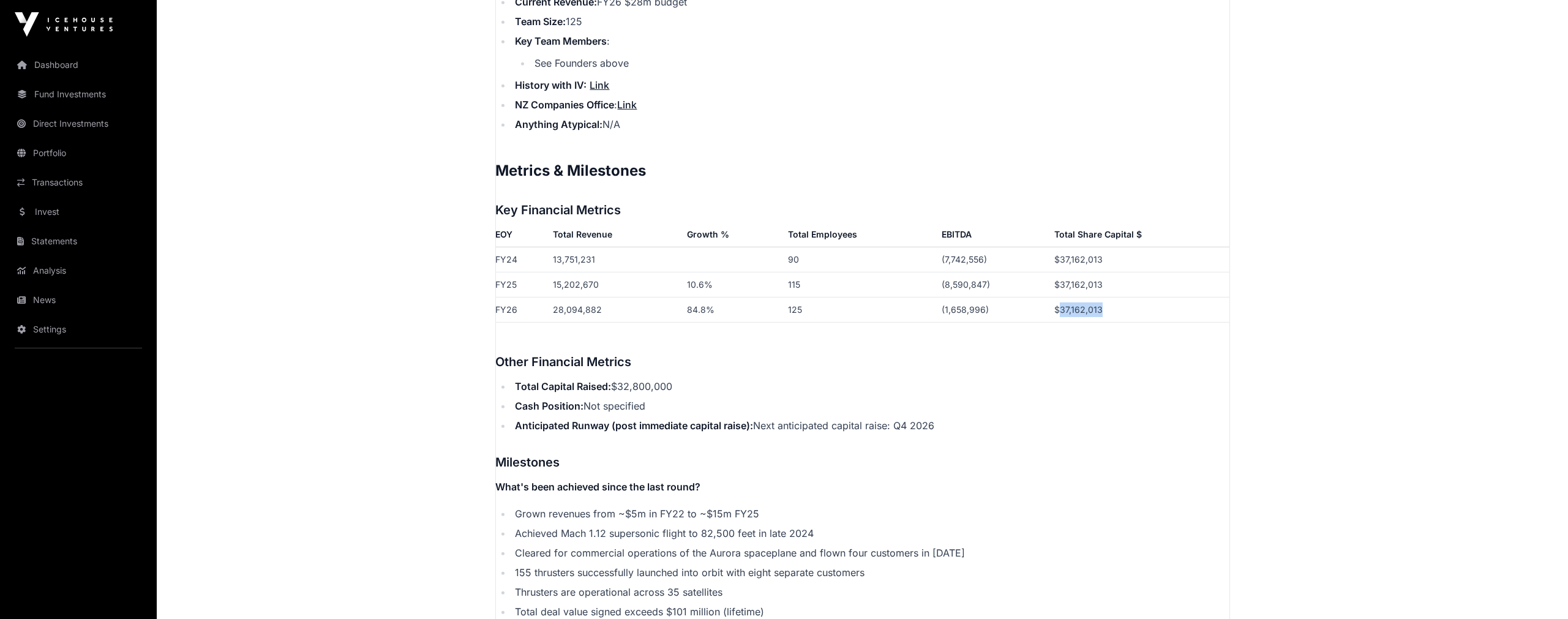
click at [1082, 297] on td "$37,162,013" at bounding box center [1139, 309] width 180 height 25
click at [1051, 297] on td "$37,162,013" at bounding box center [1139, 309] width 180 height 25
click at [790, 297] on td "125" at bounding box center [860, 309] width 153 height 25
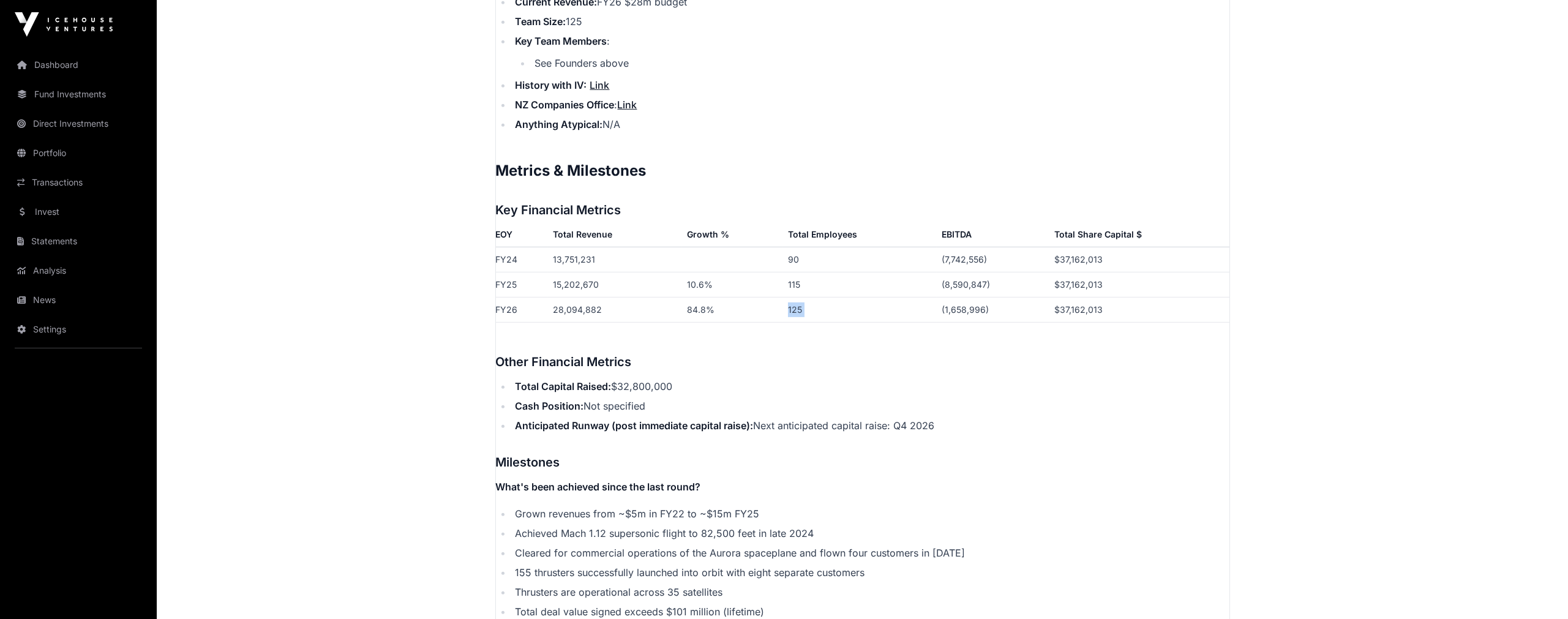
click at [790, 297] on td "125" at bounding box center [860, 309] width 153 height 25
click at [675, 297] on td "28,094,882" at bounding box center [615, 309] width 134 height 25
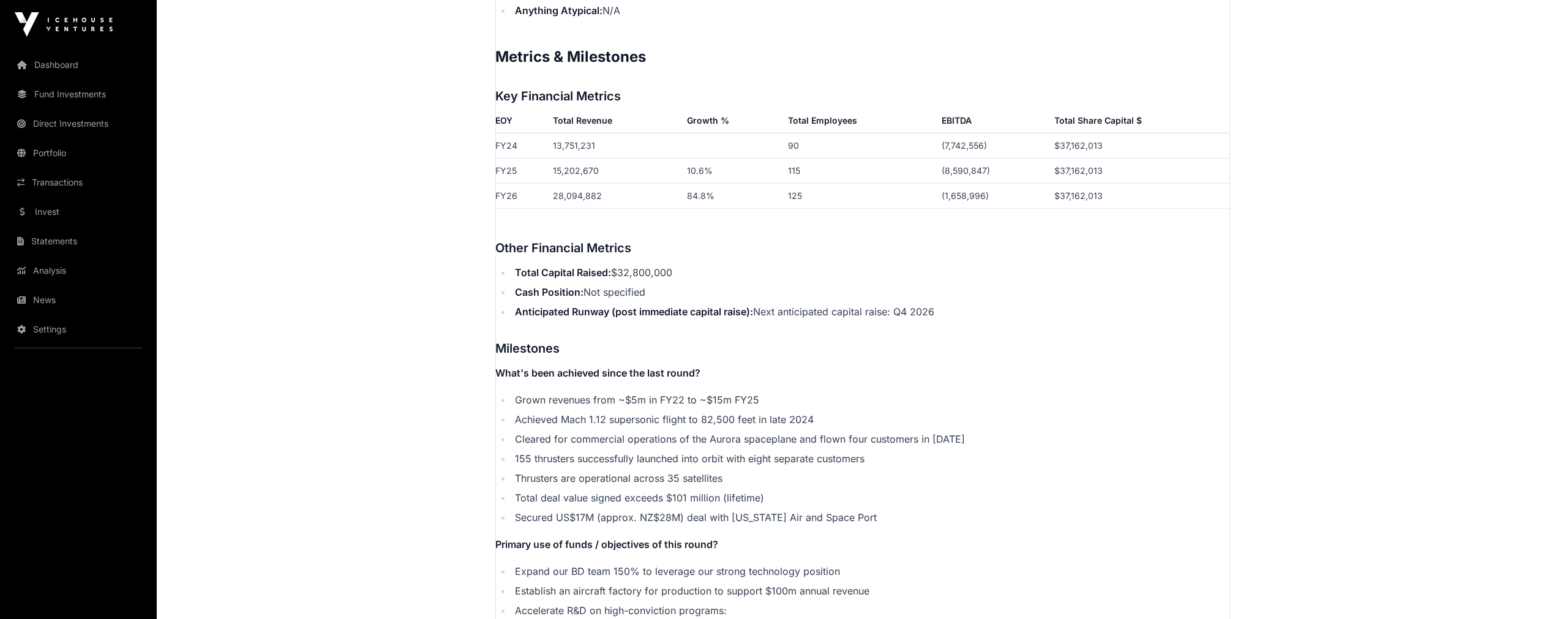
scroll to position [1974, 0]
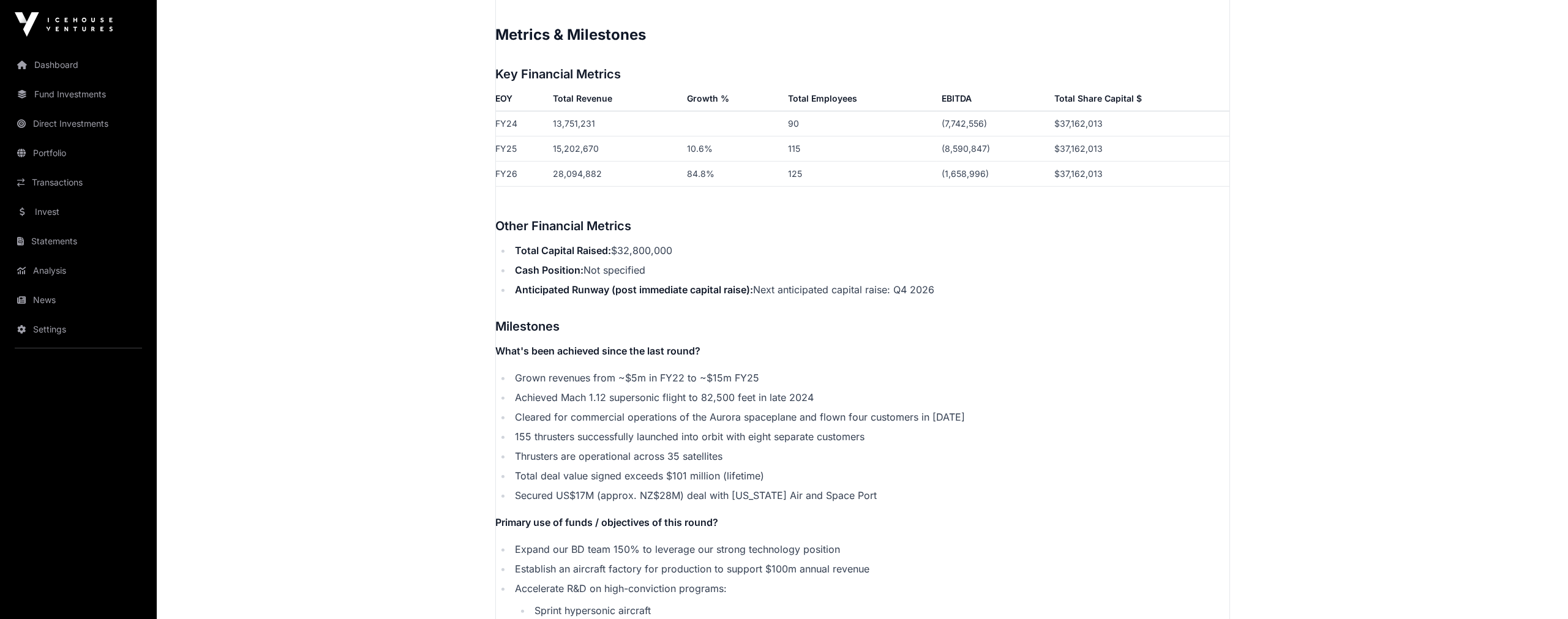
click at [589, 244] on strong "Total Capital Raised:" at bounding box center [564, 250] width 96 height 12
click at [576, 264] on strong "Cash Position:" at bounding box center [549, 270] width 68 height 12
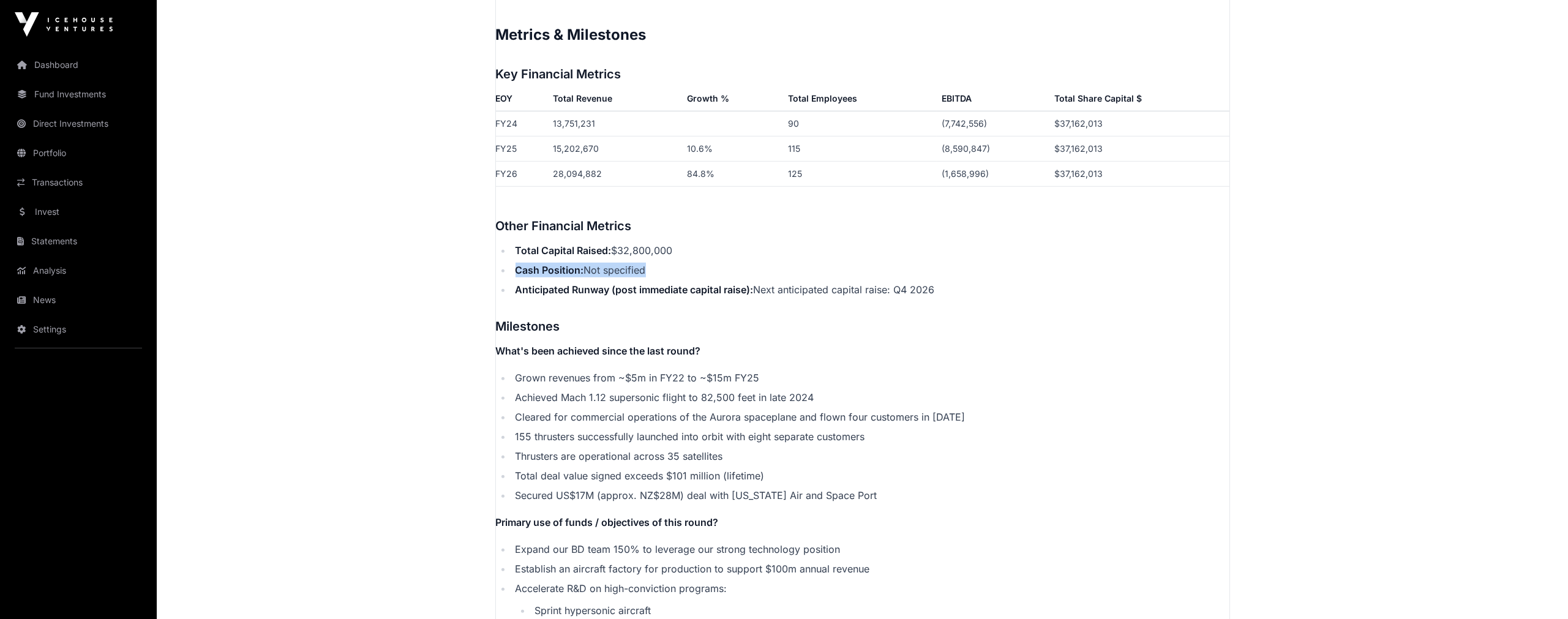
click at [576, 264] on strong "Cash Position:" at bounding box center [549, 270] width 68 height 12
click at [583, 284] on strong "Anticipated Runway (post immediate capital raise):" at bounding box center [634, 290] width 238 height 12
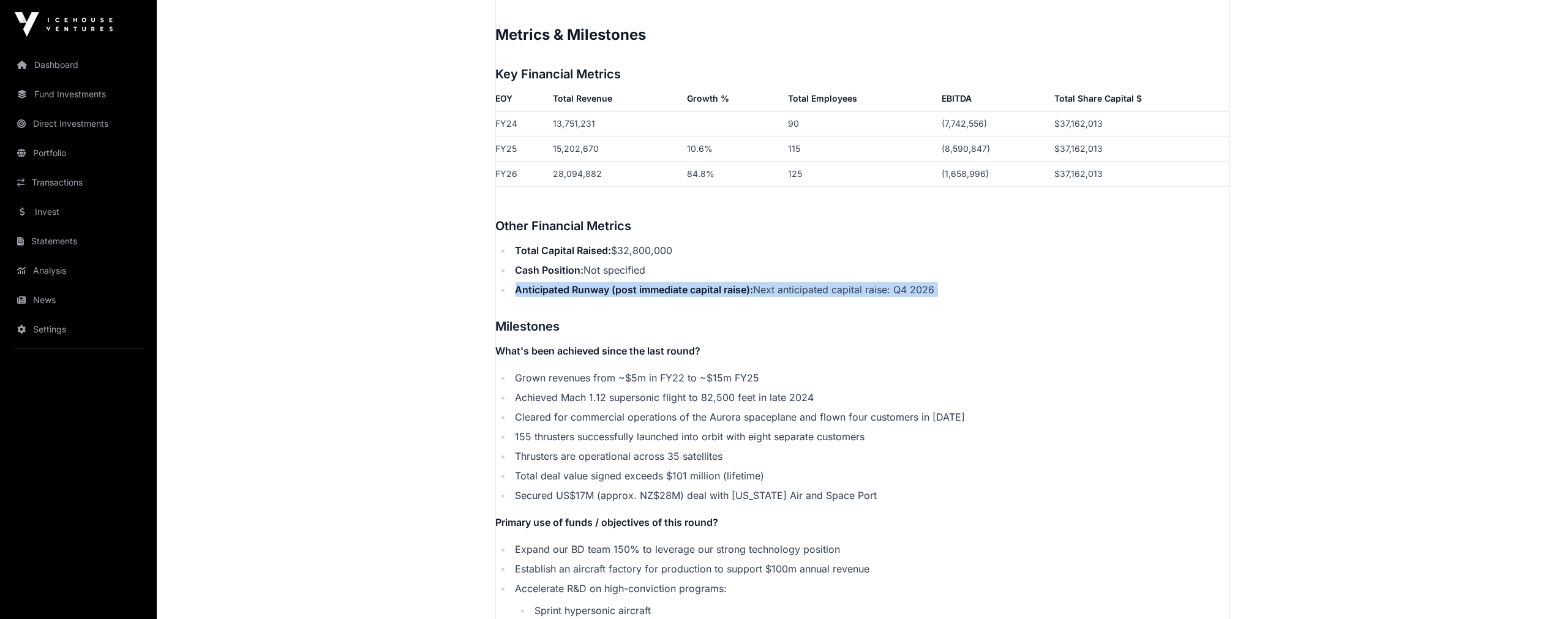
click at [583, 284] on strong "Anticipated Runway (post immediate capital raise):" at bounding box center [634, 290] width 238 height 12
click at [658, 284] on strong "Anticipated Runway (post immediate capital raise):" at bounding box center [634, 290] width 238 height 12
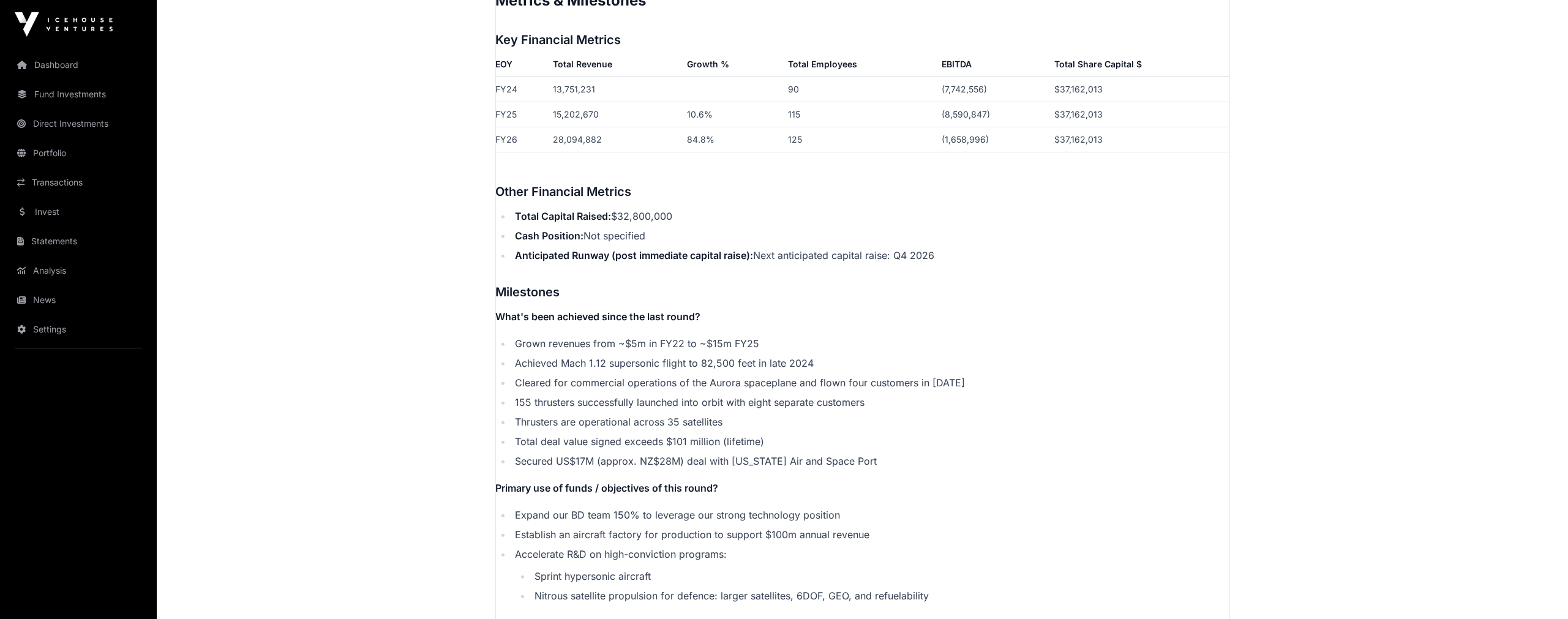
scroll to position [2110, 0]
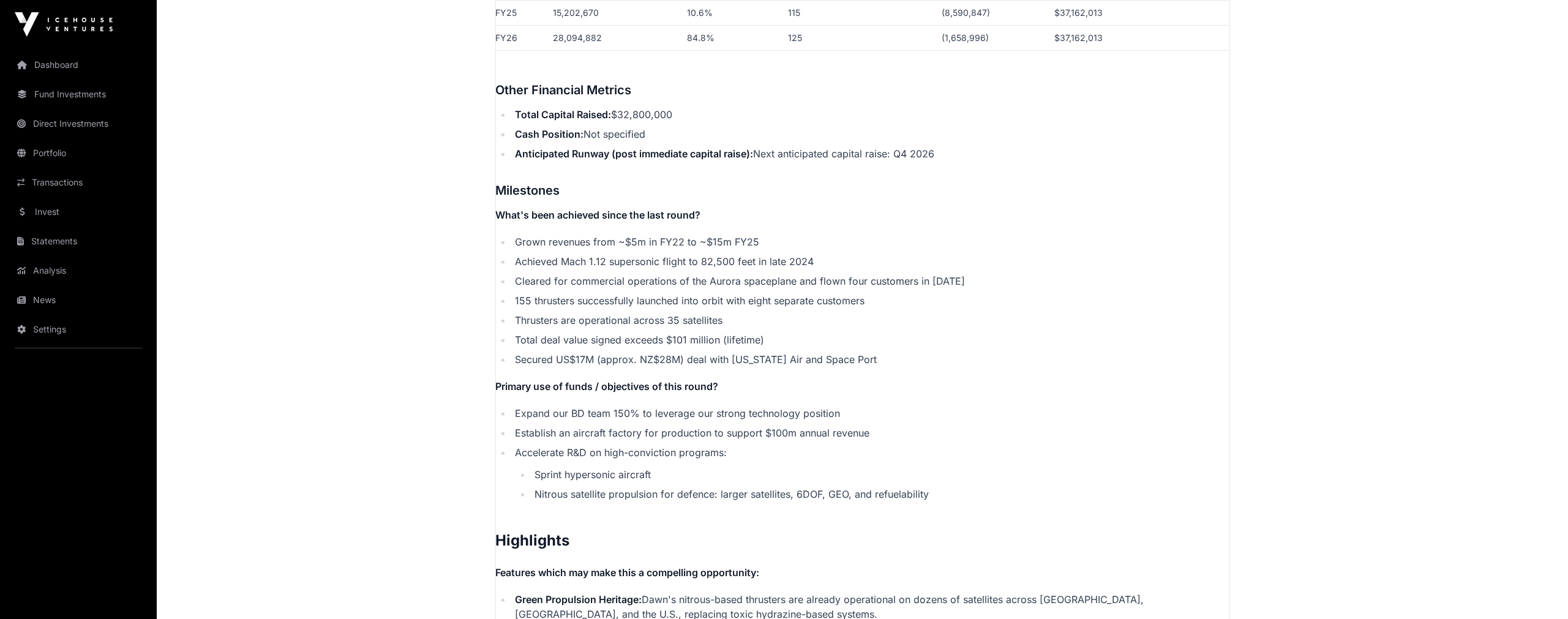
click at [666, 235] on li "Grown revenues from ~$5m in FY22 to ~$15m FY25" at bounding box center [870, 242] width 718 height 15
click at [658, 254] on li "Achieved Mach 1.12 supersonic flight to 82,500 feet in late 2024" at bounding box center [870, 262] width 718 height 15
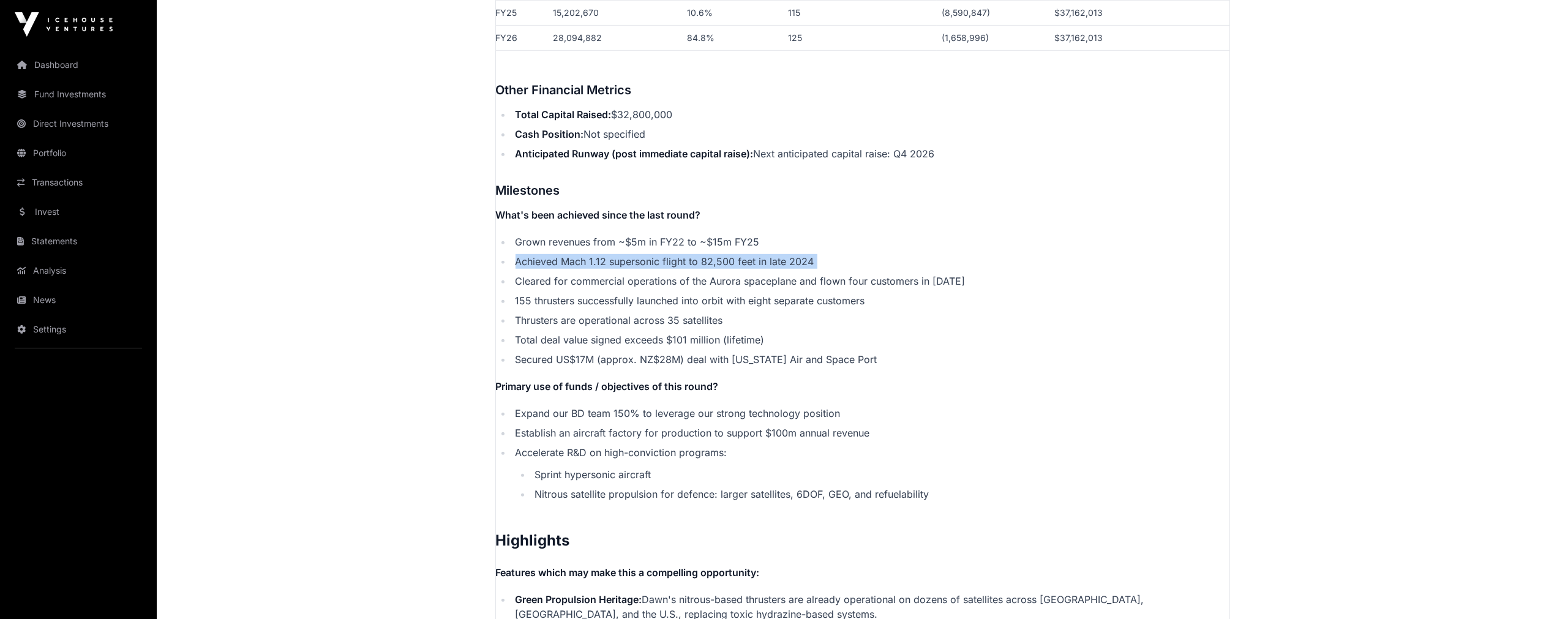
click at [658, 254] on li "Achieved Mach 1.12 supersonic flight to 82,500 feet in late 2024" at bounding box center [870, 262] width 718 height 15
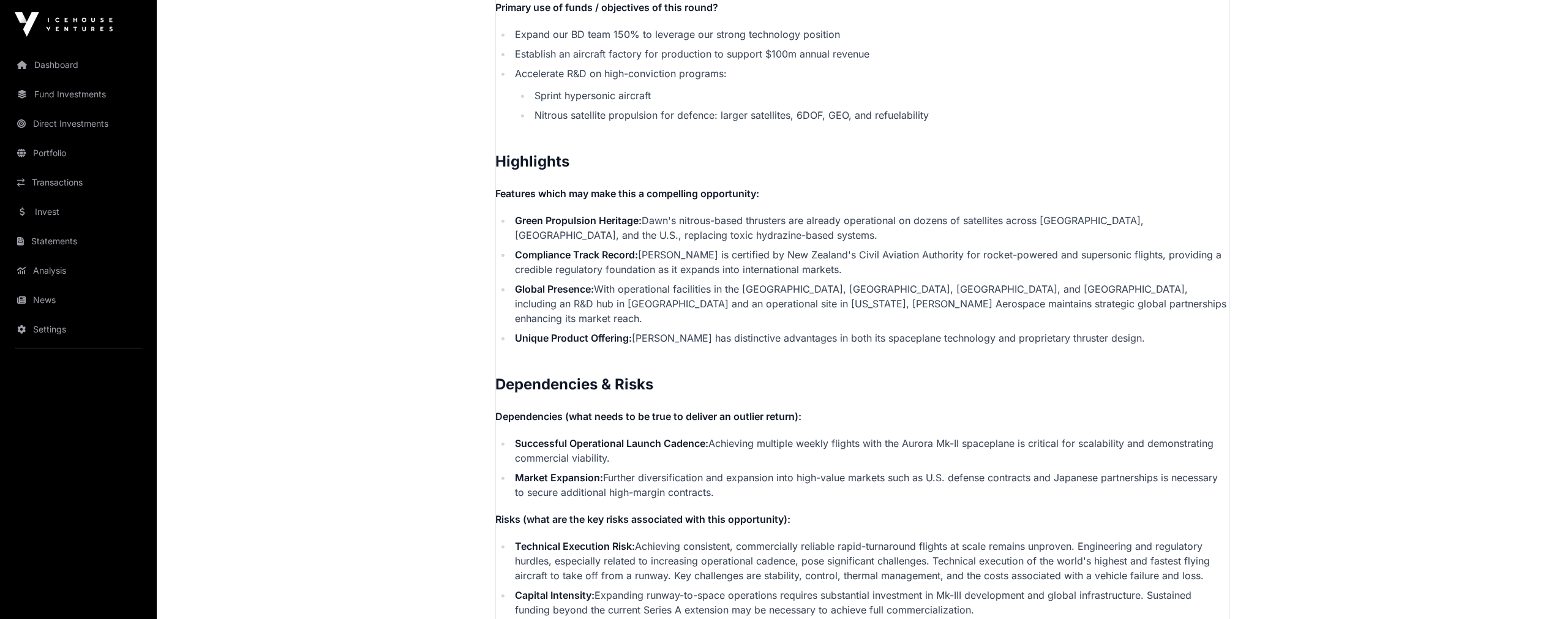
scroll to position [2697, 0]
